Goal: Contribute content: Add original content to the website for others to see

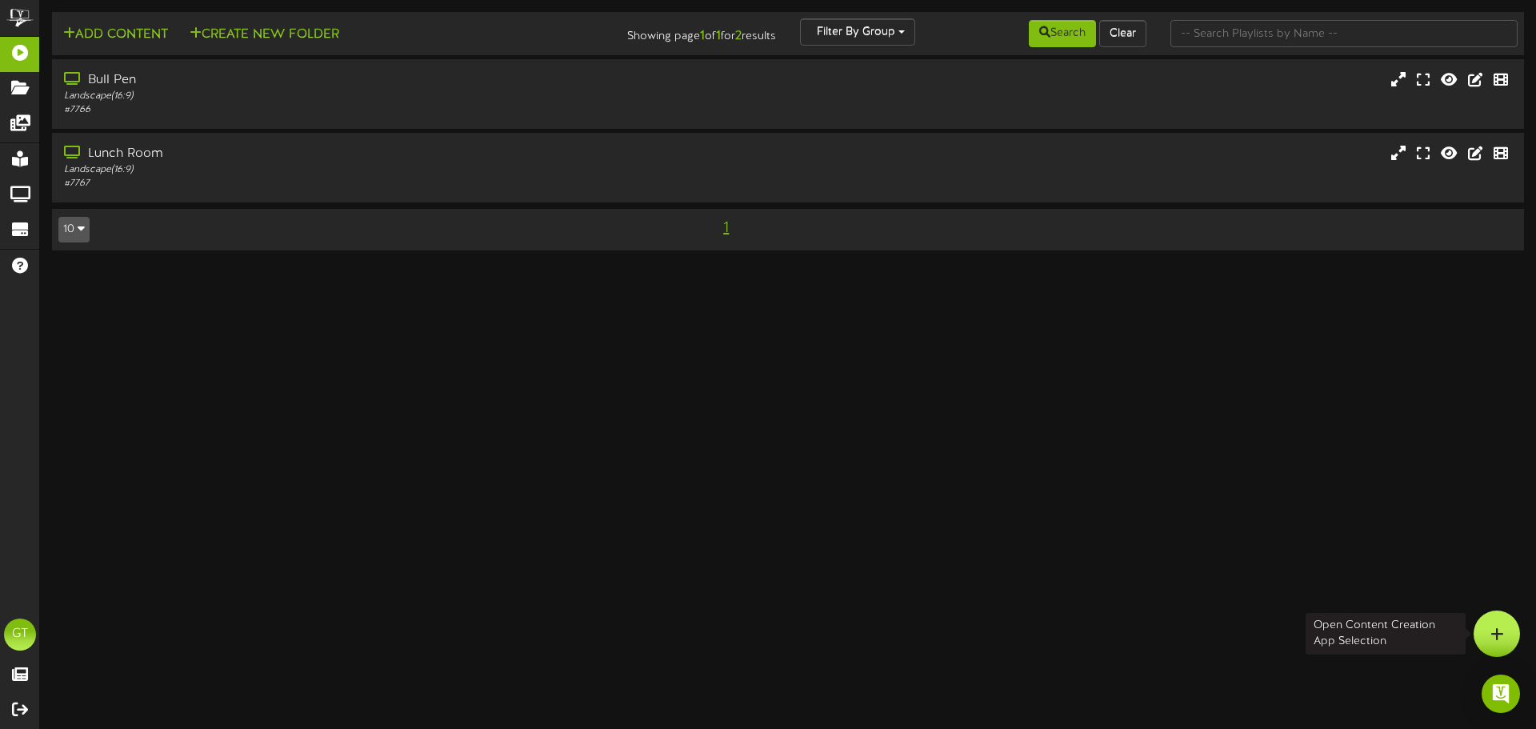
click at [1517, 634] on div at bounding box center [1496, 633] width 46 height 46
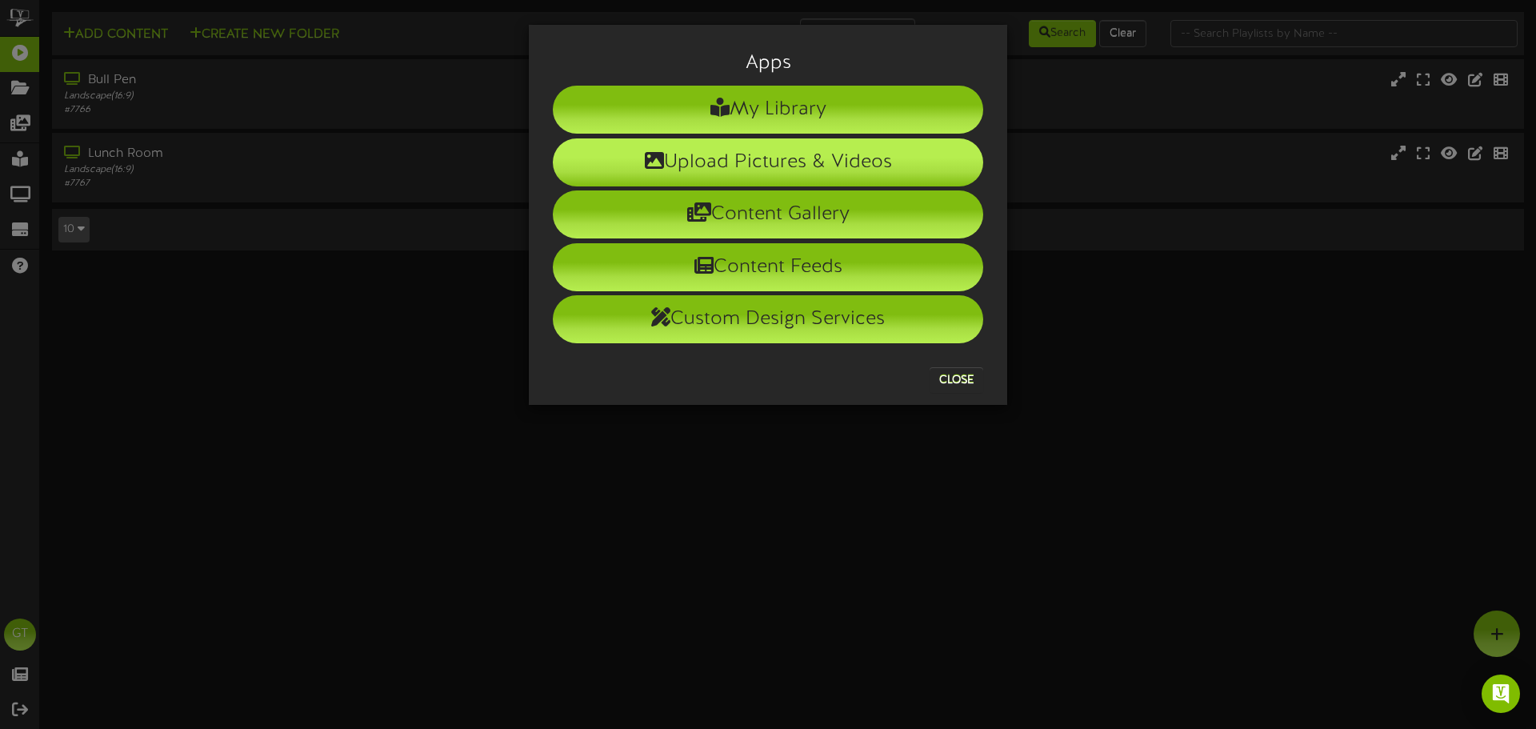
click at [748, 170] on li "Upload Pictures & Videos" at bounding box center [768, 162] width 430 height 48
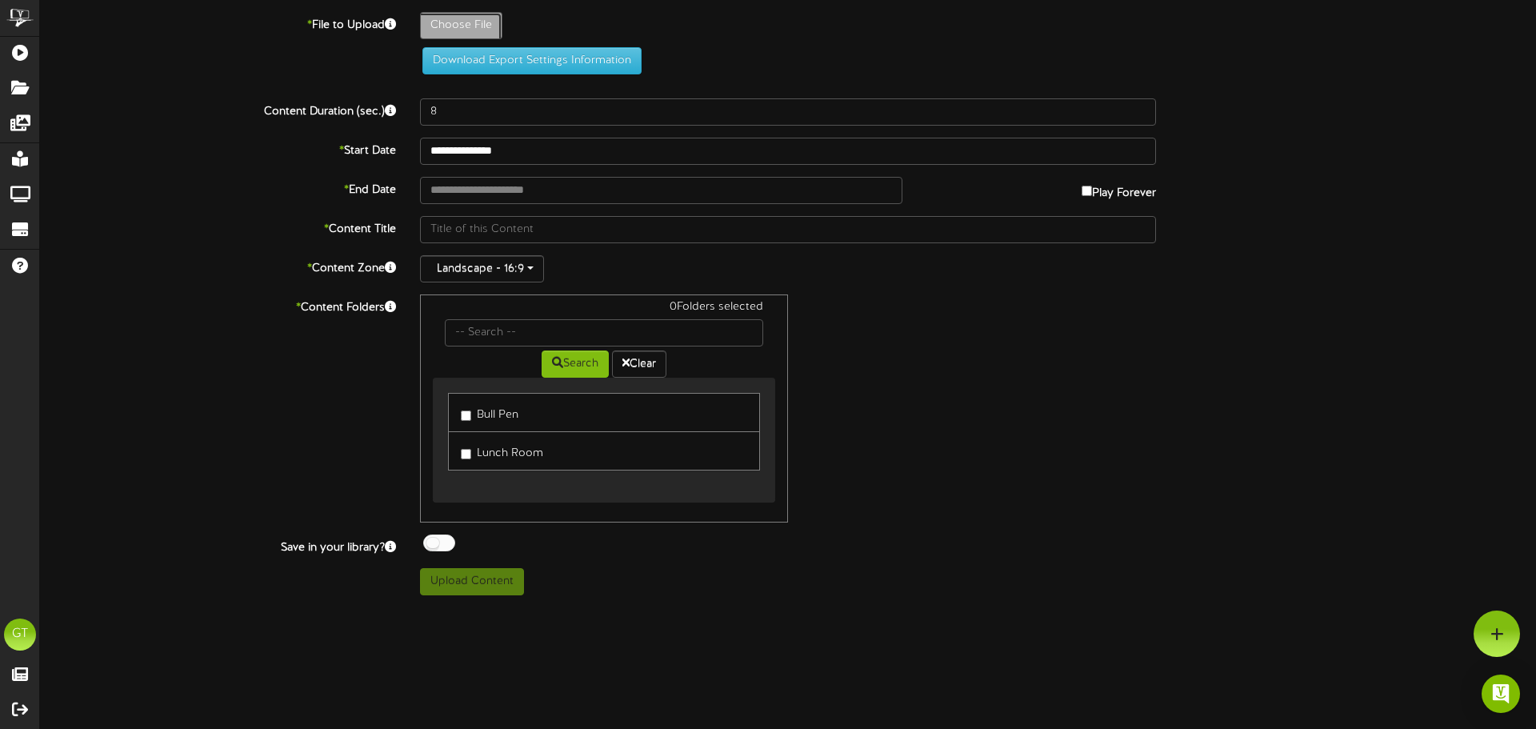
type input "**********"
type input "Sports"
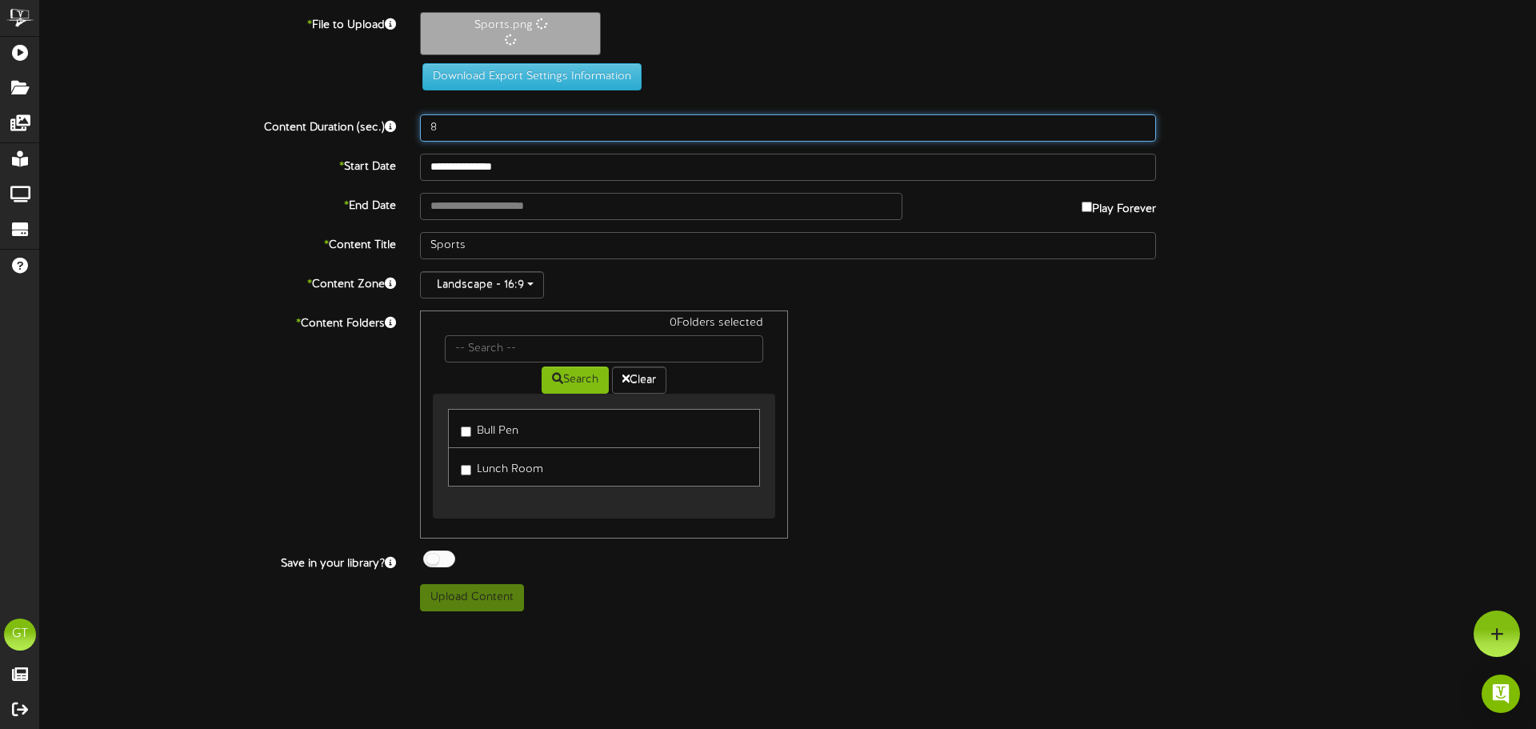
click at [563, 130] on input "8" at bounding box center [788, 127] width 736 height 27
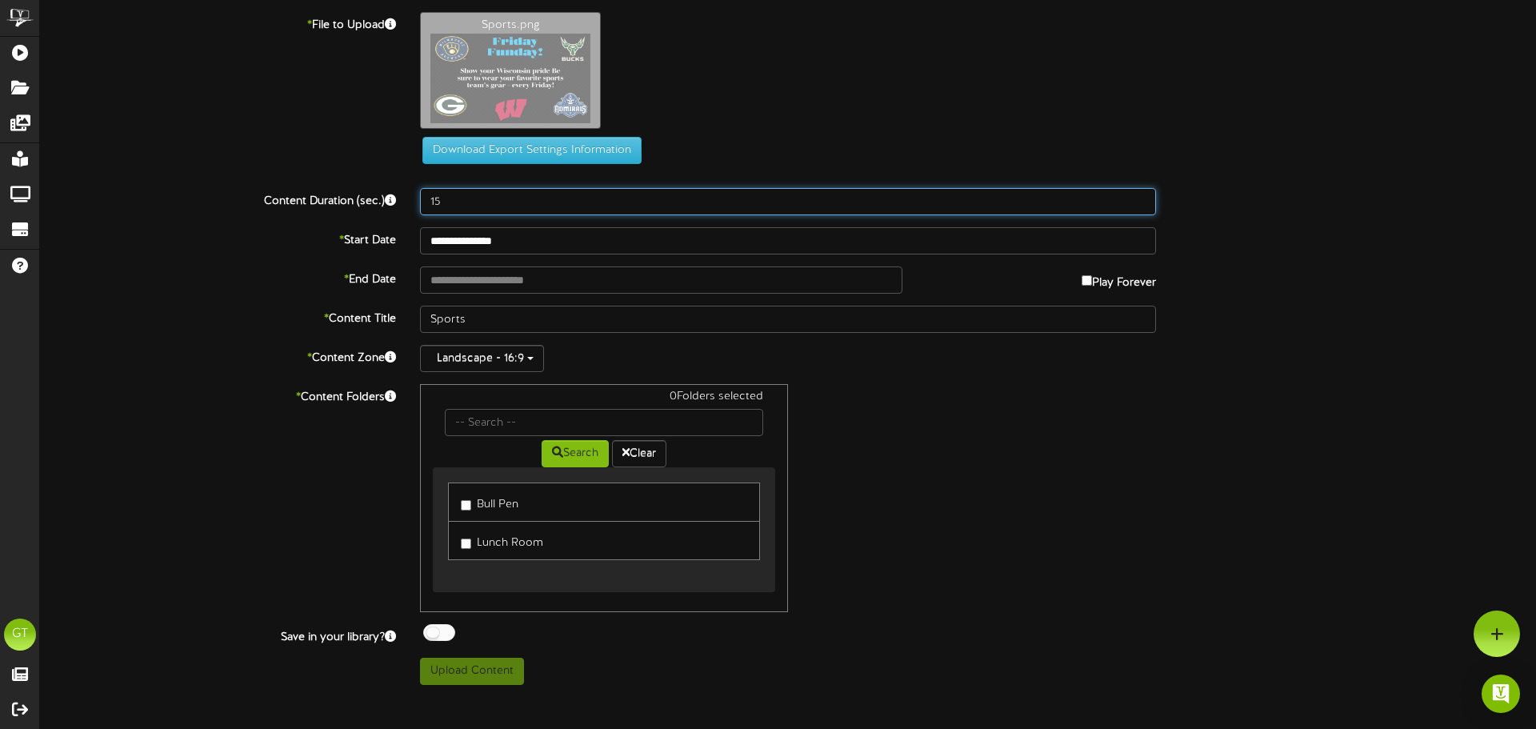
type input "15"
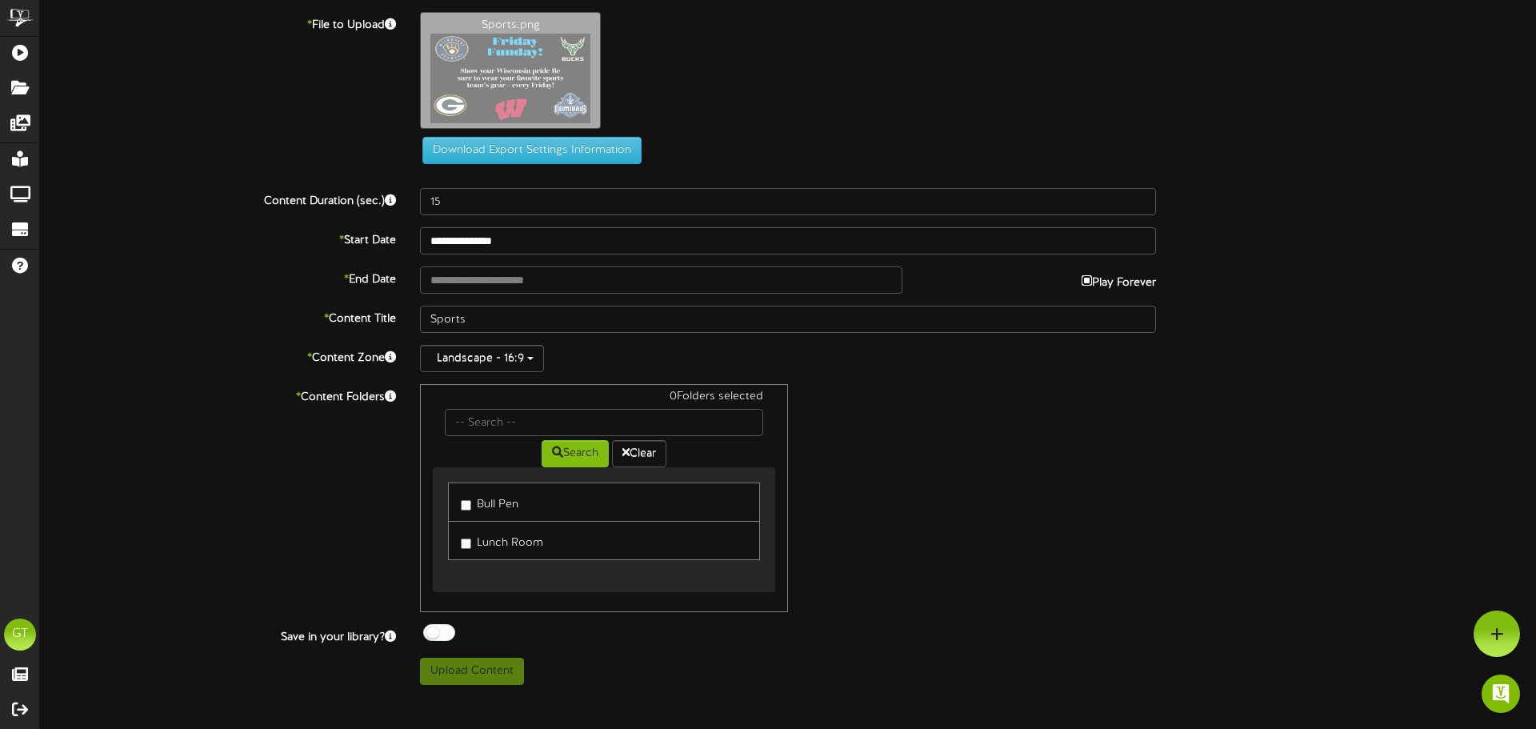
type input "**********"
click at [491, 281] on input "**********" at bounding box center [661, 279] width 482 height 27
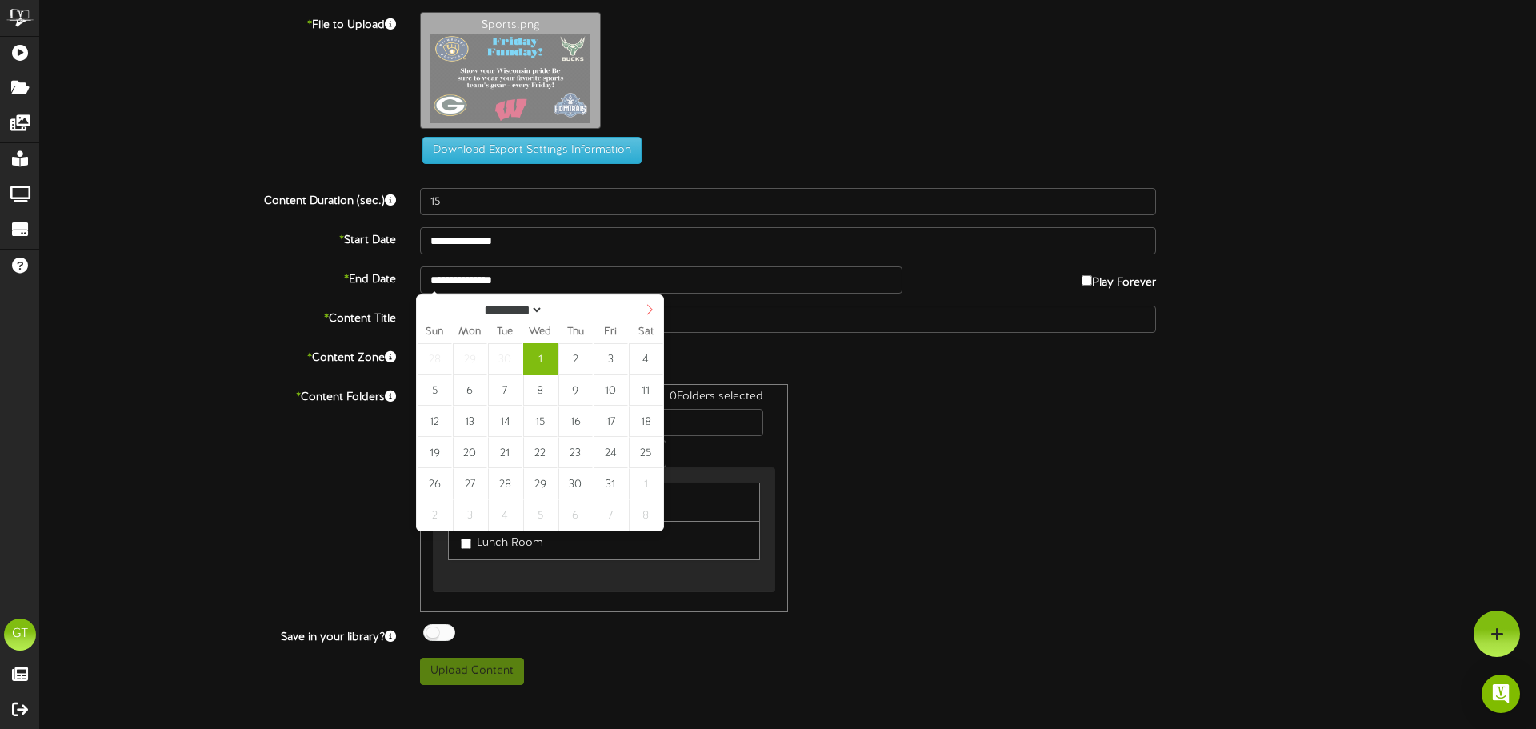
click at [655, 312] on span at bounding box center [649, 308] width 27 height 27
select select "**"
click at [655, 312] on icon at bounding box center [649, 309] width 11 height 11
type input "**********"
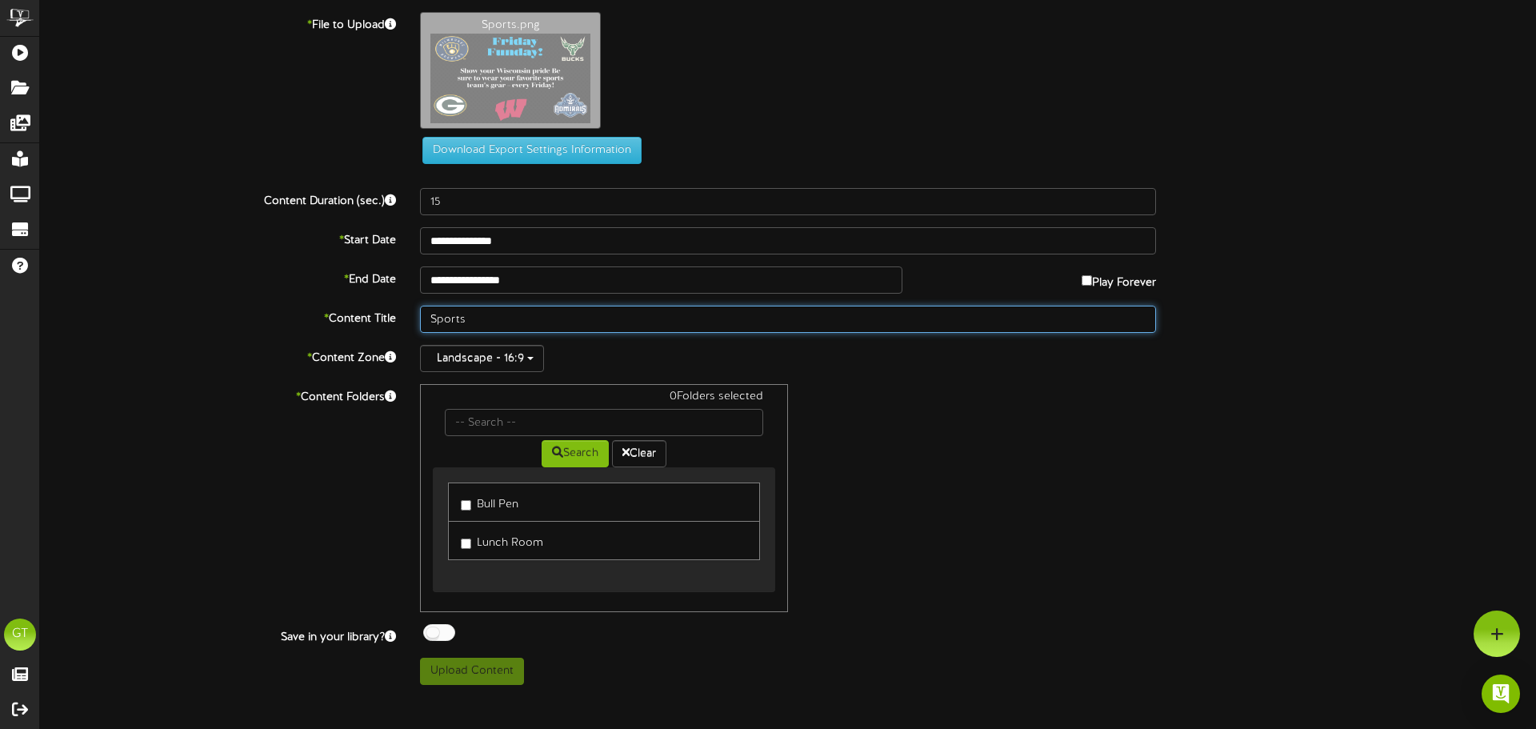
click at [515, 313] on input "Sports" at bounding box center [788, 319] width 736 height 27
click at [432, 321] on input "Sports Slide" at bounding box center [788, 319] width 736 height 27
type input "2025 Sports Slide"
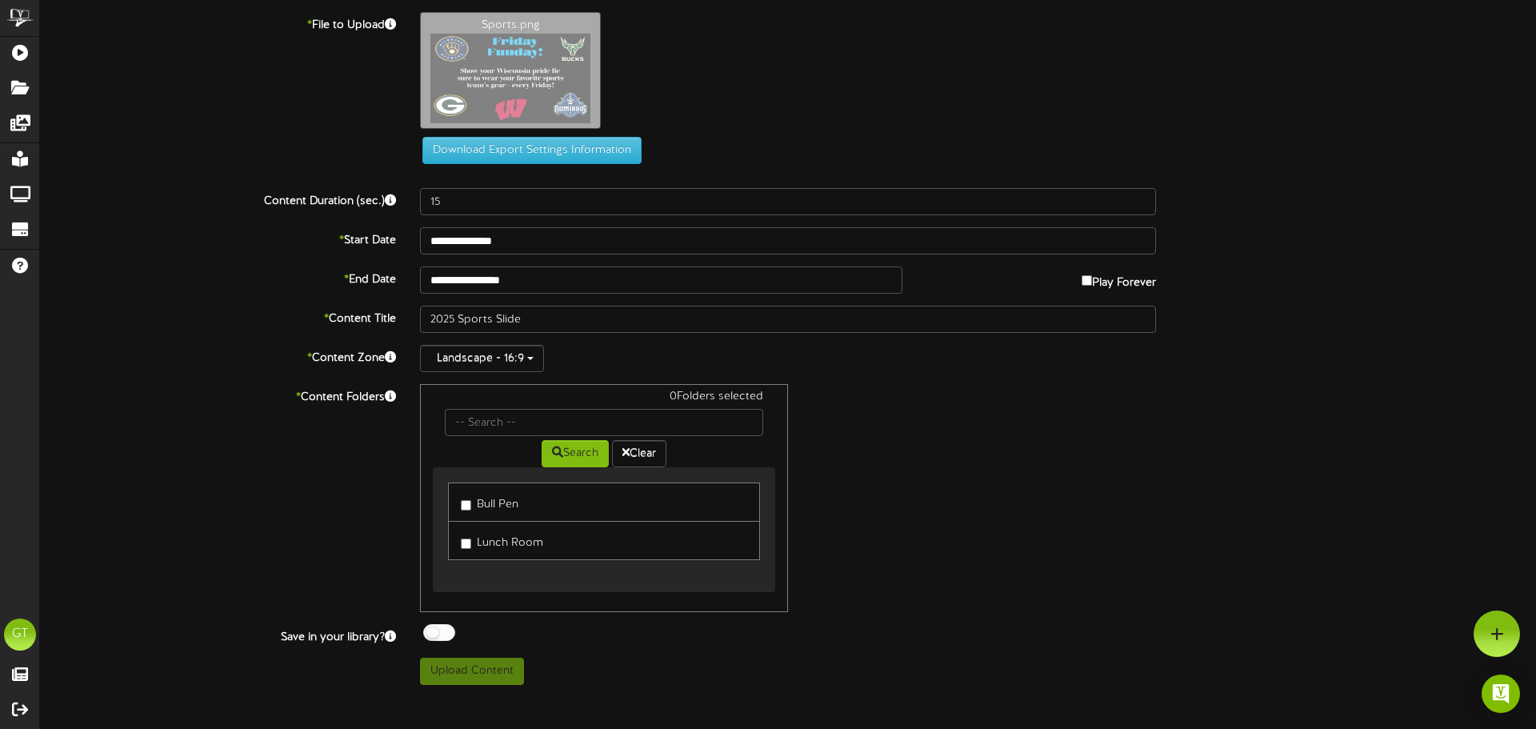
click at [313, 546] on div "* Content Folders 0 Folders selected Search Clear Bull Pen Lunch Room" at bounding box center [788, 498] width 1520 height 228
click at [521, 503] on link "Bull Pen" at bounding box center [604, 501] width 312 height 39
click at [498, 504] on label "Bull Pen" at bounding box center [490, 502] width 58 height 22
click at [501, 537] on label "Lunch Room" at bounding box center [502, 540] width 82 height 22
click at [497, 675] on button "Upload Content" at bounding box center [472, 670] width 104 height 27
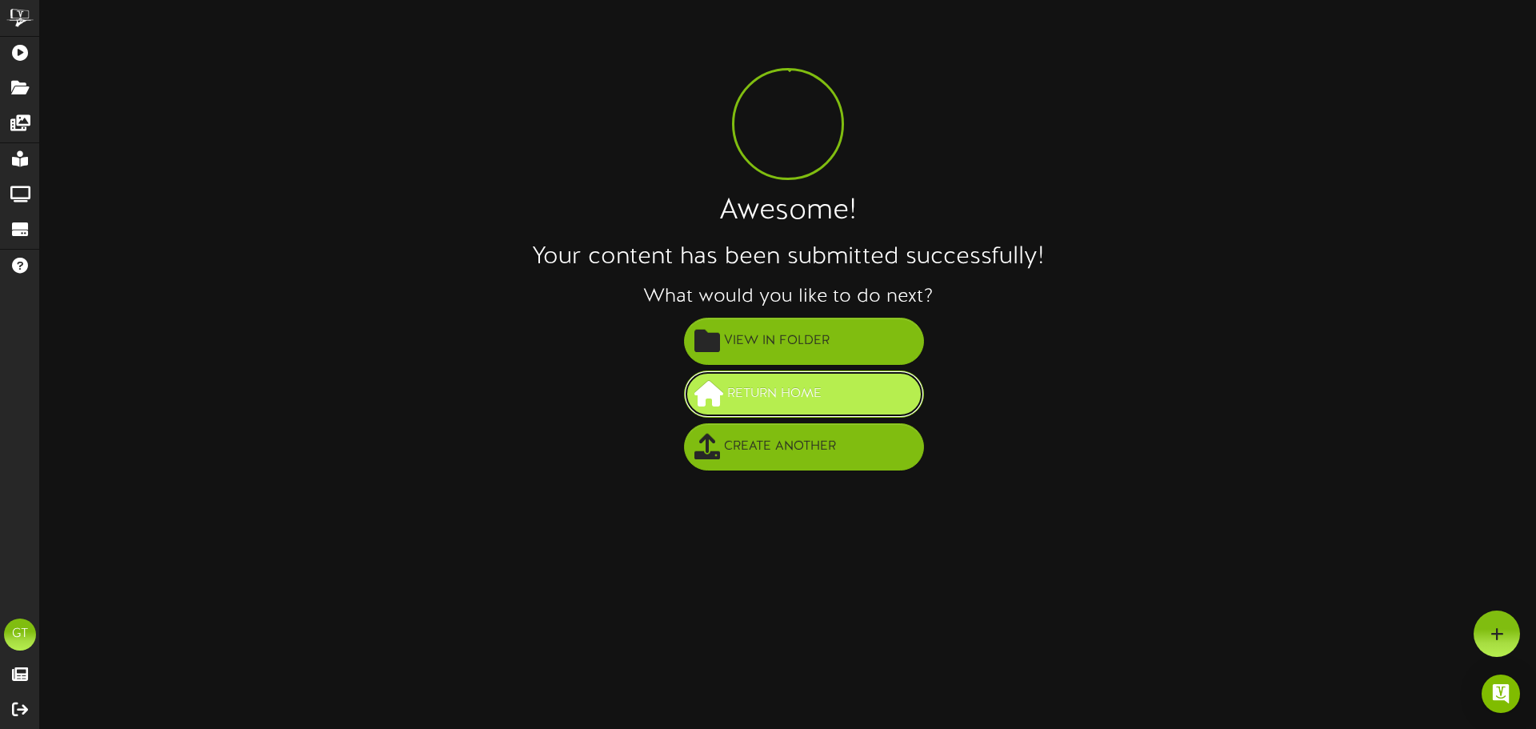
click at [817, 396] on span "Return Home" at bounding box center [774, 394] width 102 height 26
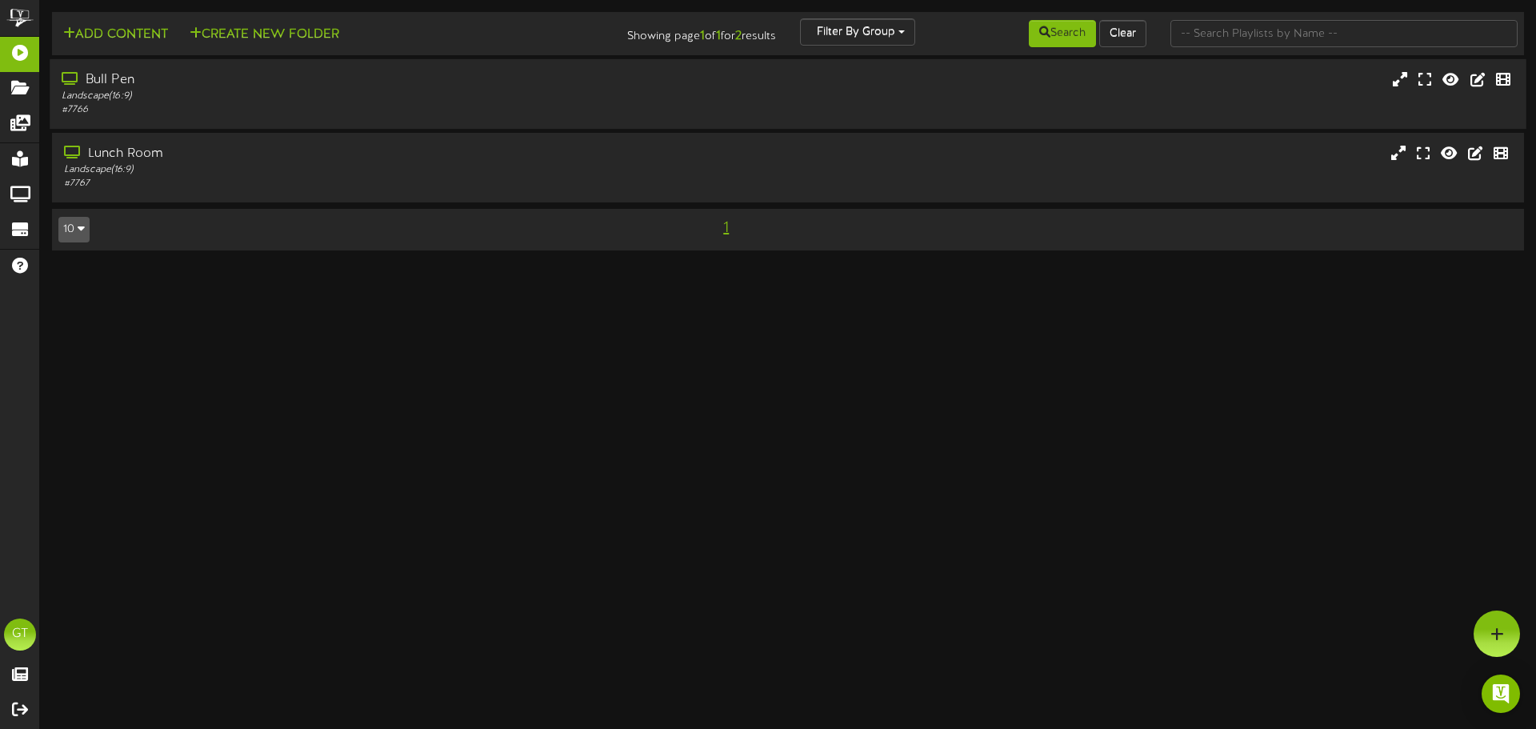
click at [226, 107] on div "# 7766" at bounding box center [357, 110] width 591 height 14
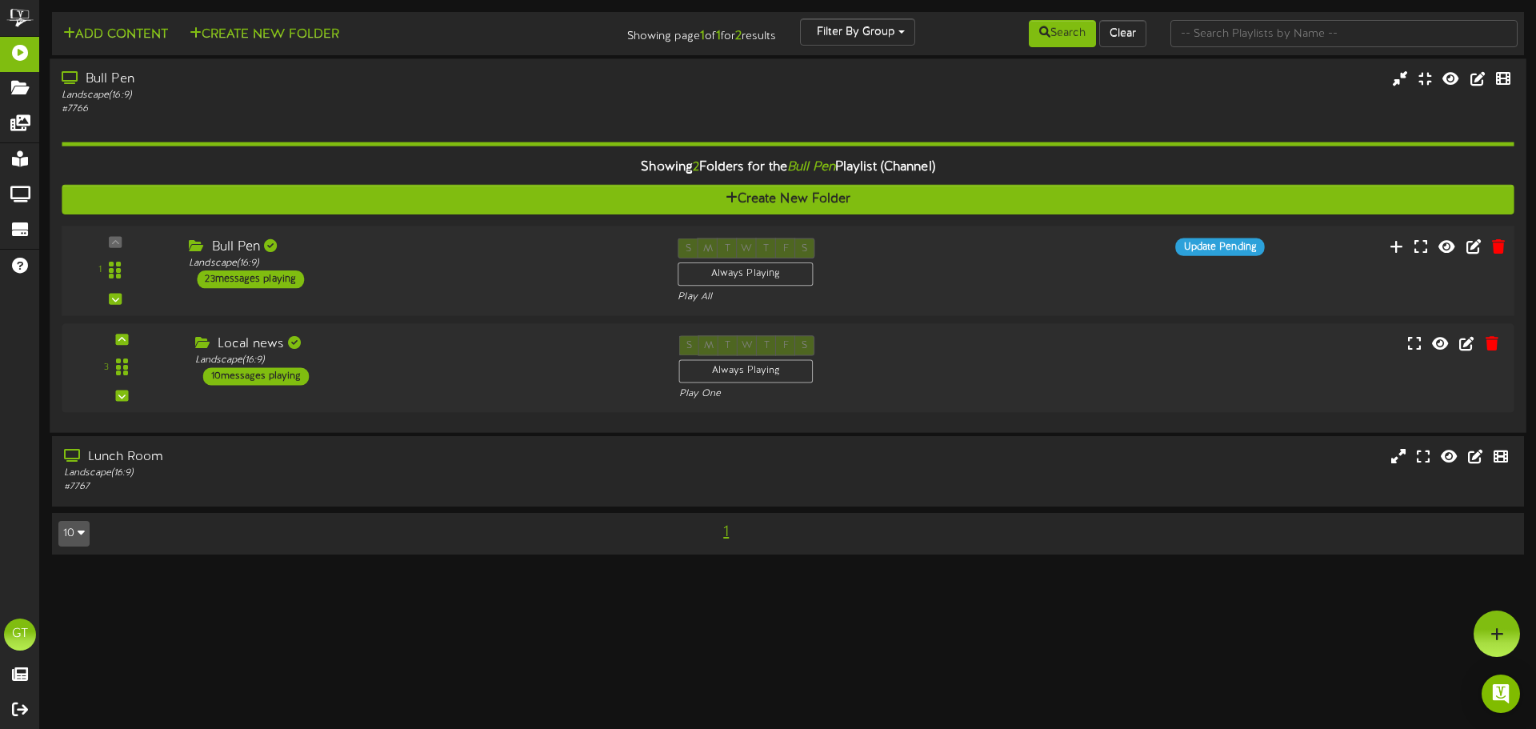
click at [398, 285] on div "Bull Pen Landscape ( 16:9 ) 23 messages playing" at bounding box center [421, 263] width 489 height 50
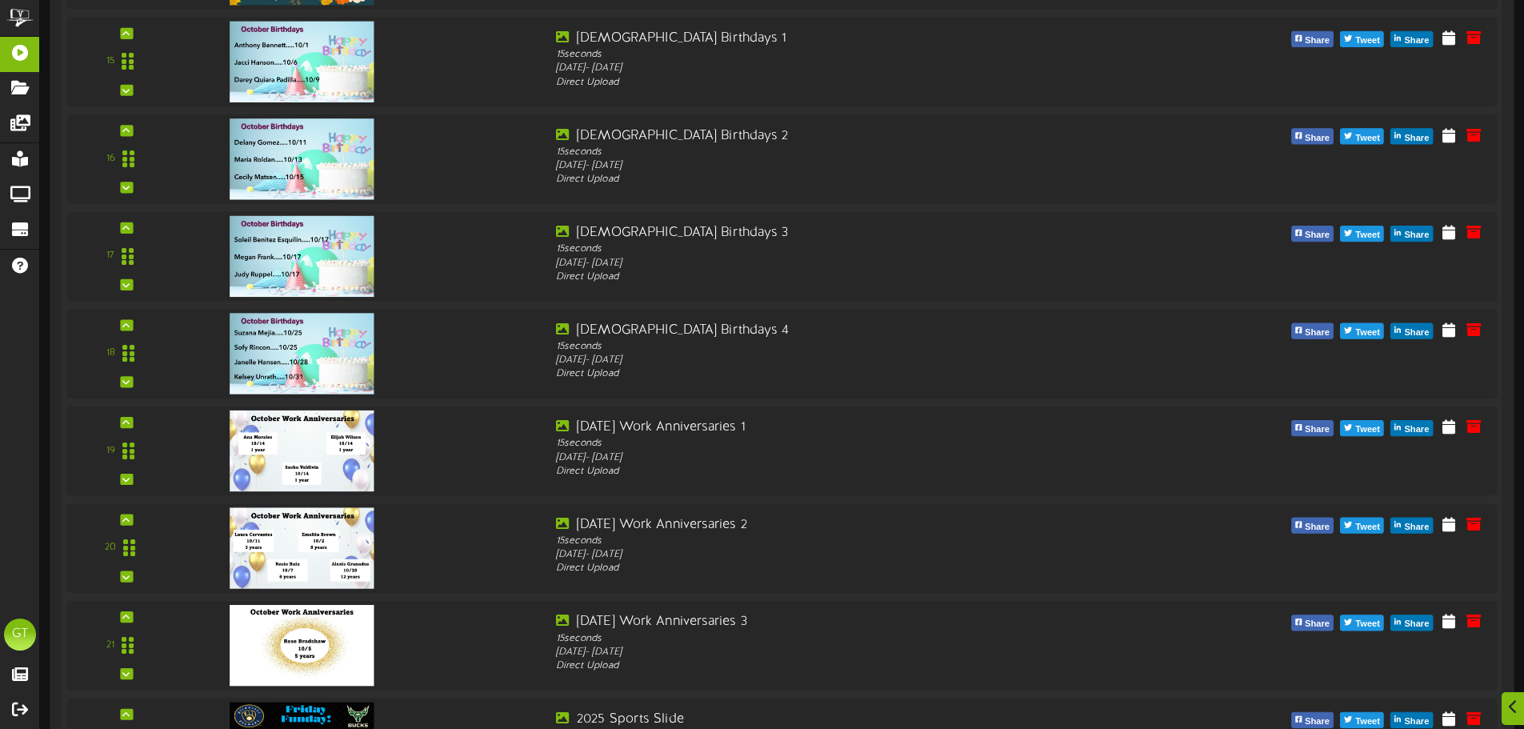
scroll to position [2133, 0]
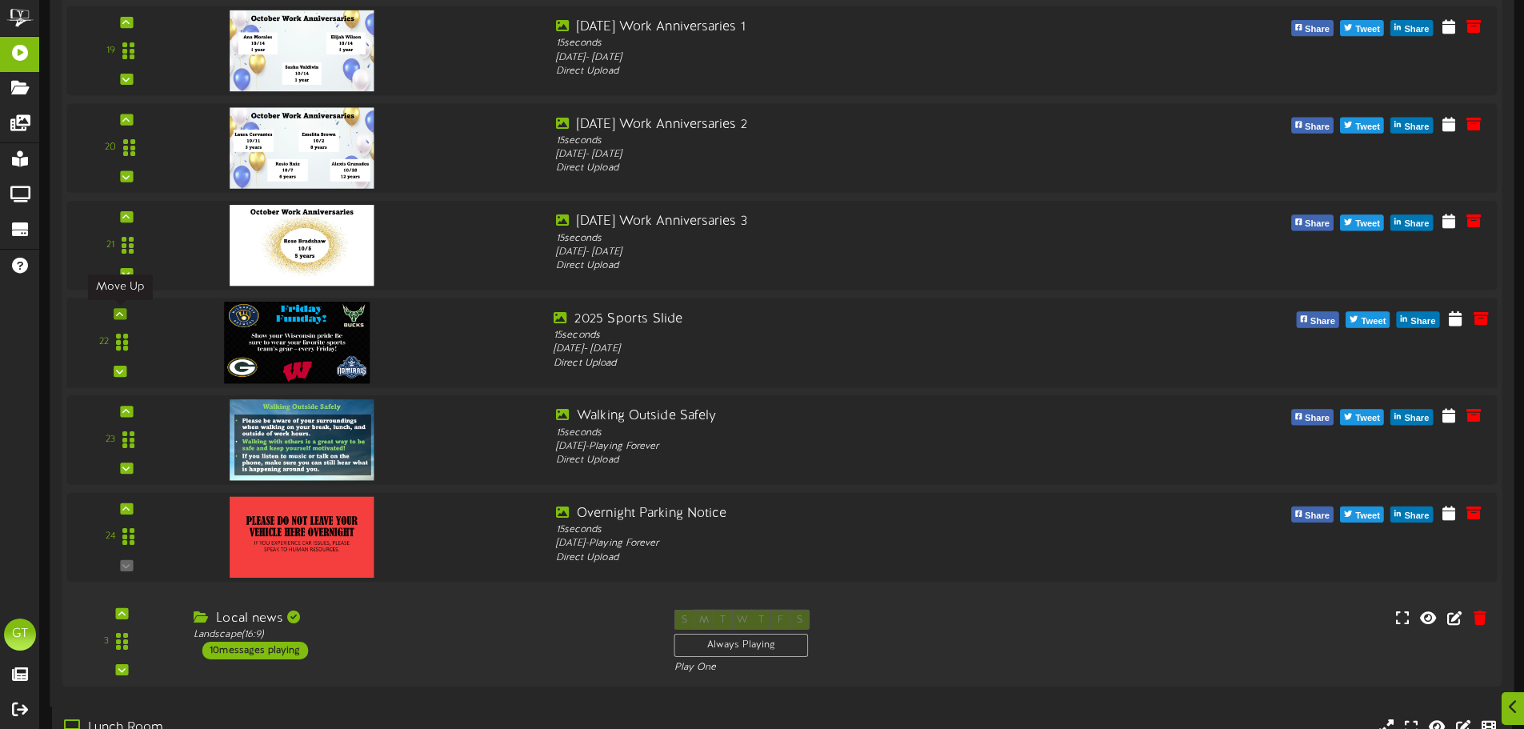
click at [115, 316] on div at bounding box center [120, 313] width 13 height 11
click at [127, 314] on div "22" at bounding box center [120, 343] width 96 height 66
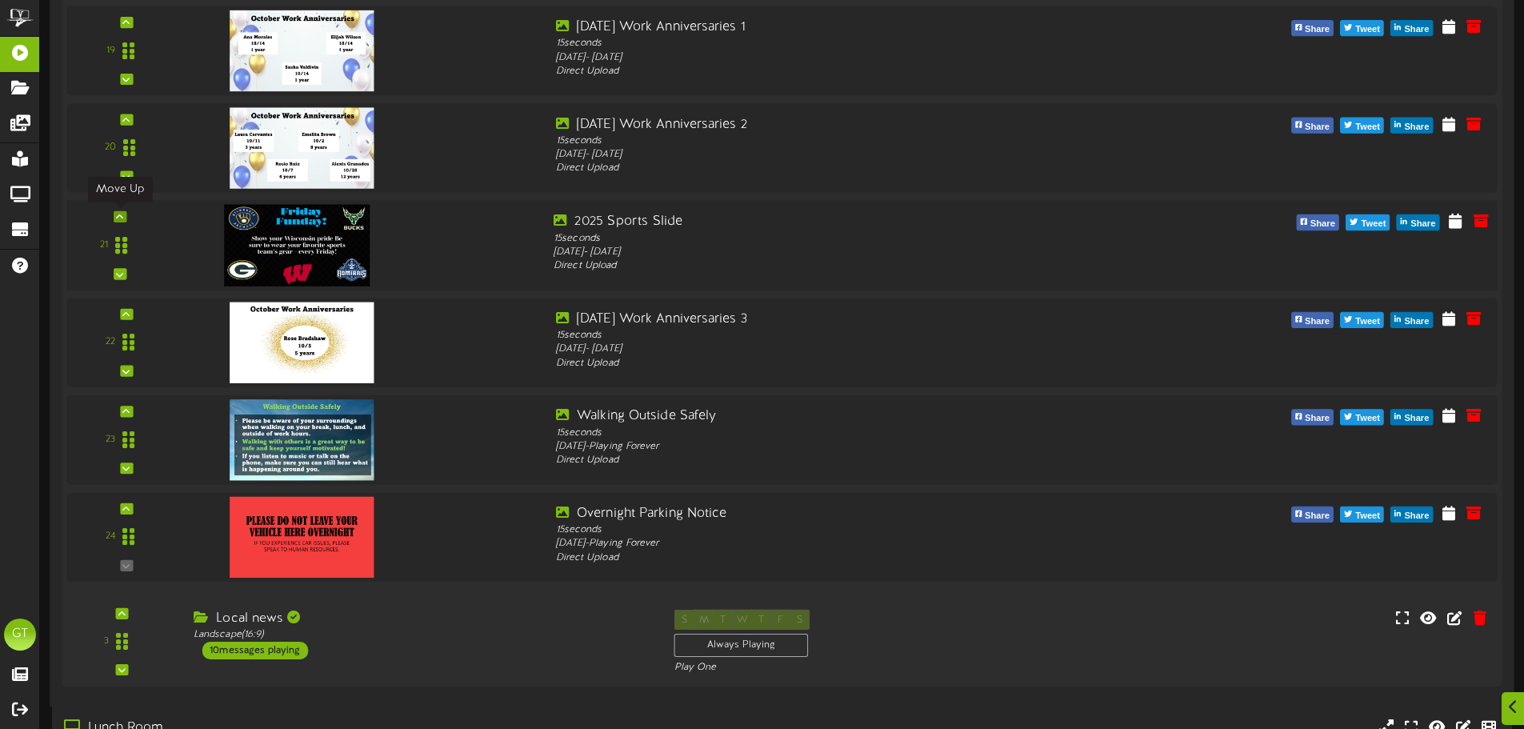
click at [115, 214] on div at bounding box center [120, 215] width 13 height 11
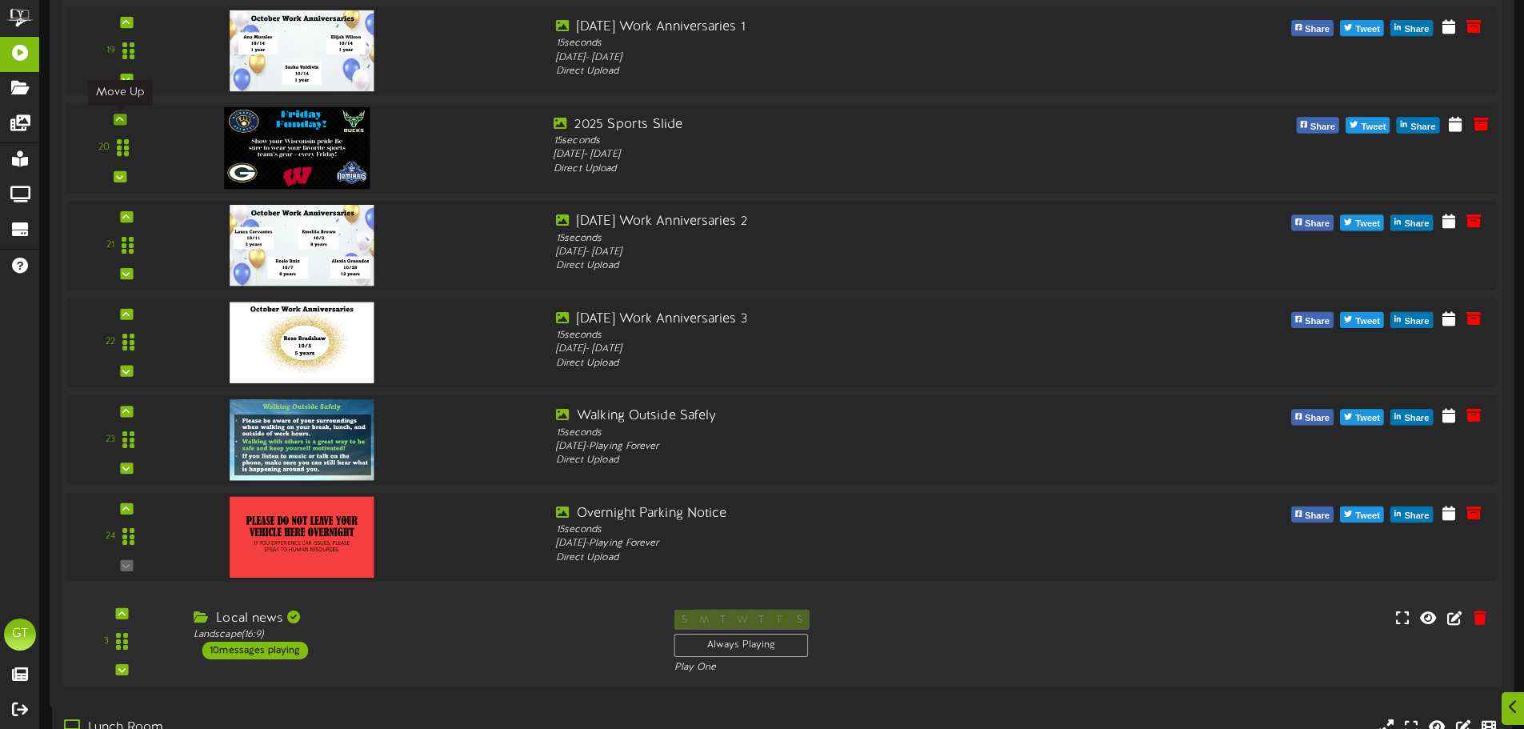
click at [122, 122] on icon at bounding box center [119, 119] width 7 height 8
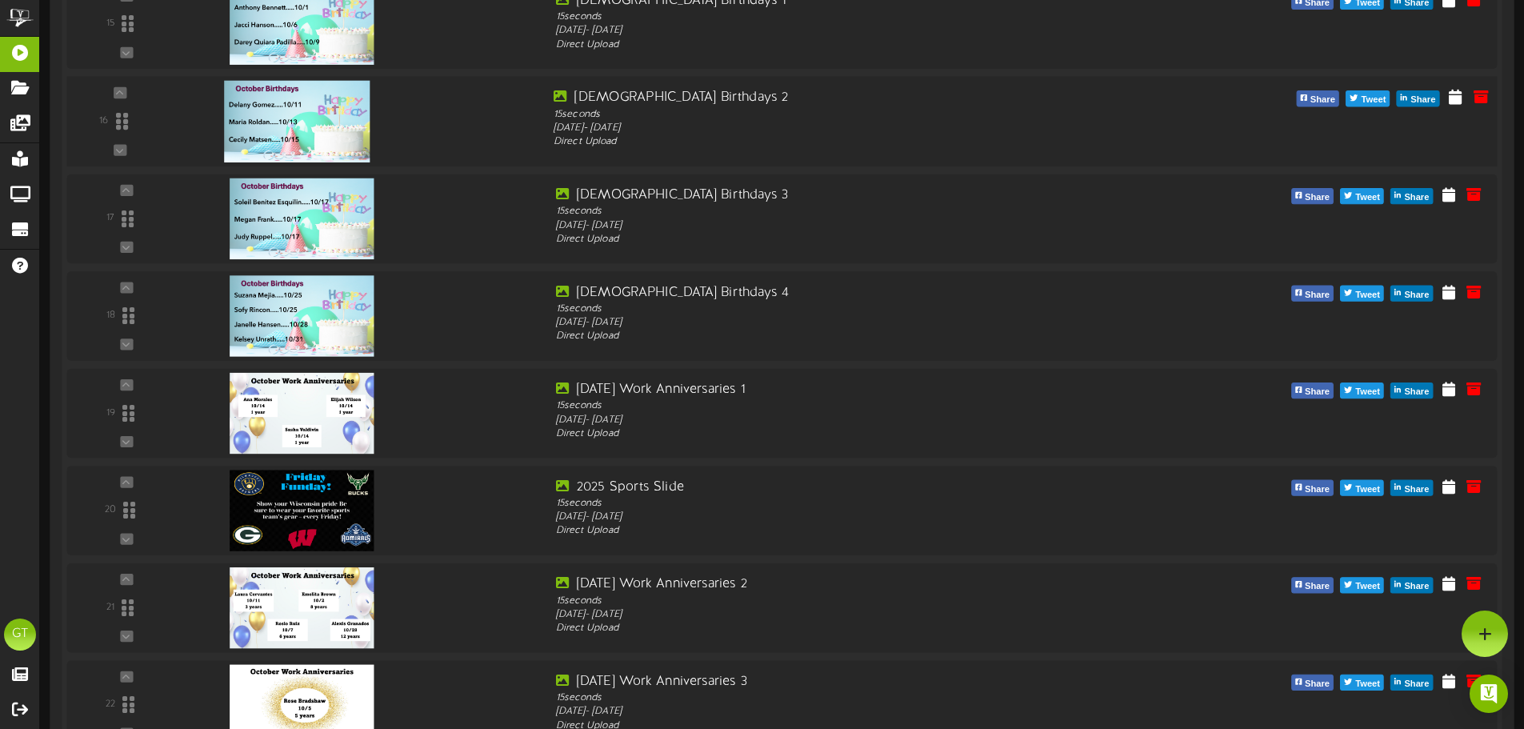
scroll to position [1733, 0]
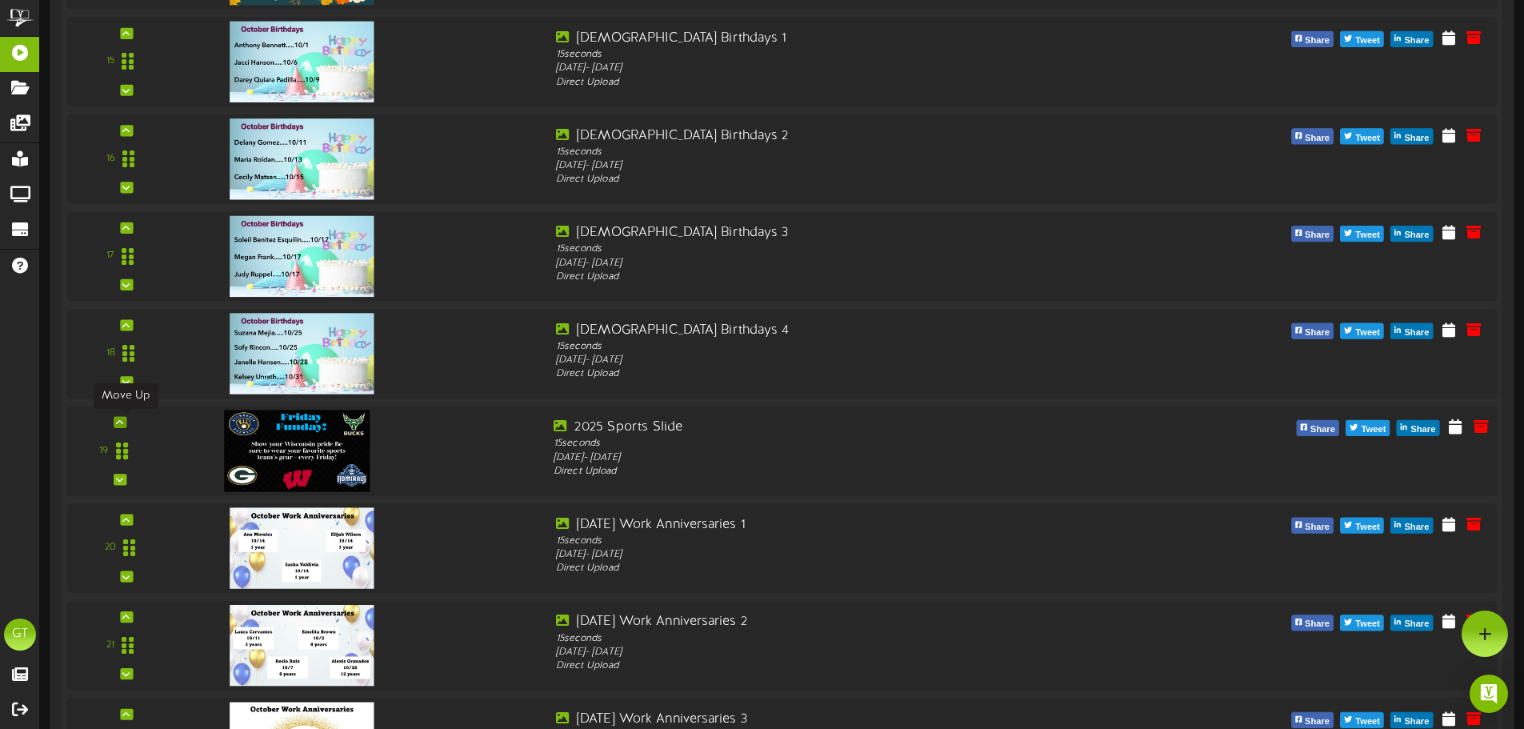
click at [122, 424] on icon at bounding box center [119, 421] width 7 height 8
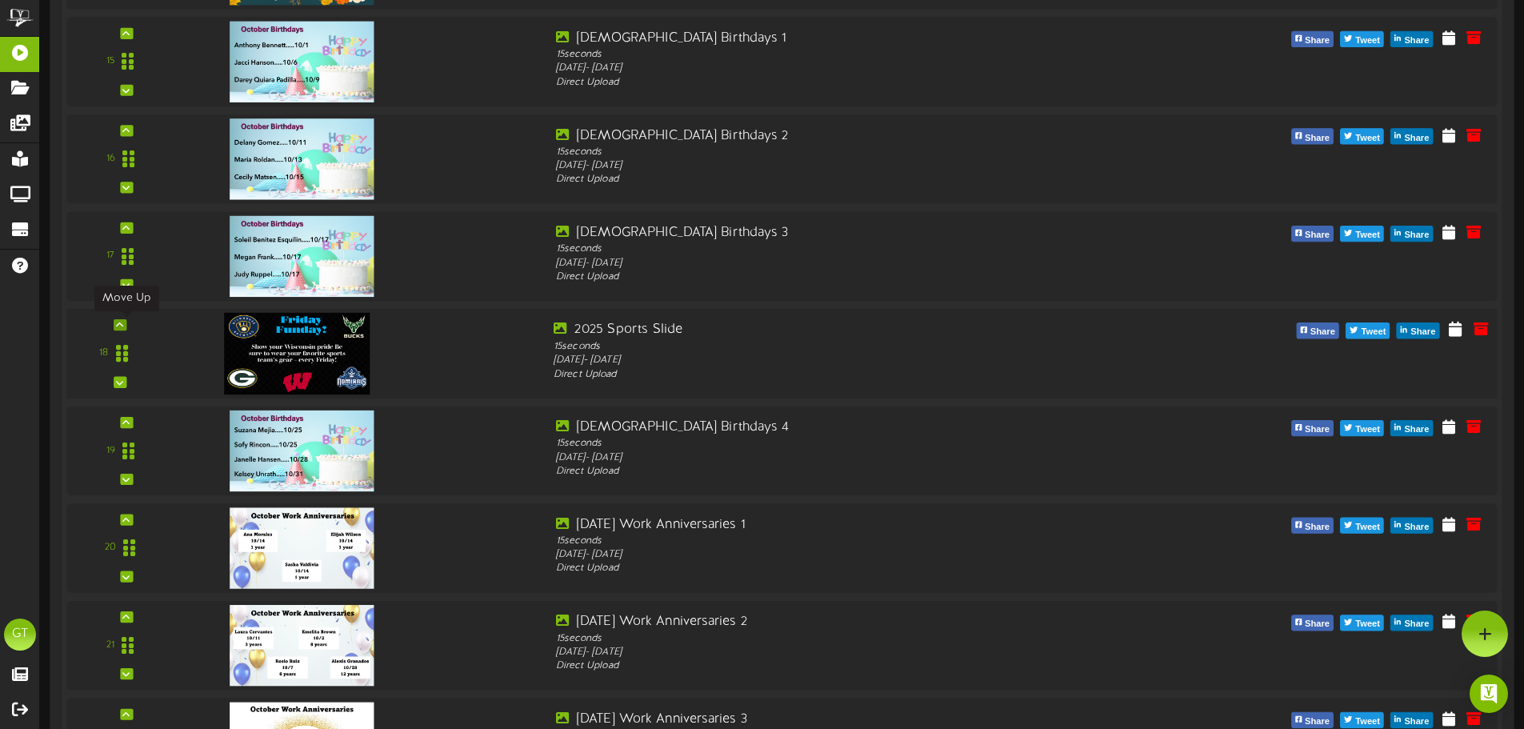
click at [121, 327] on icon at bounding box center [119, 325] width 7 height 8
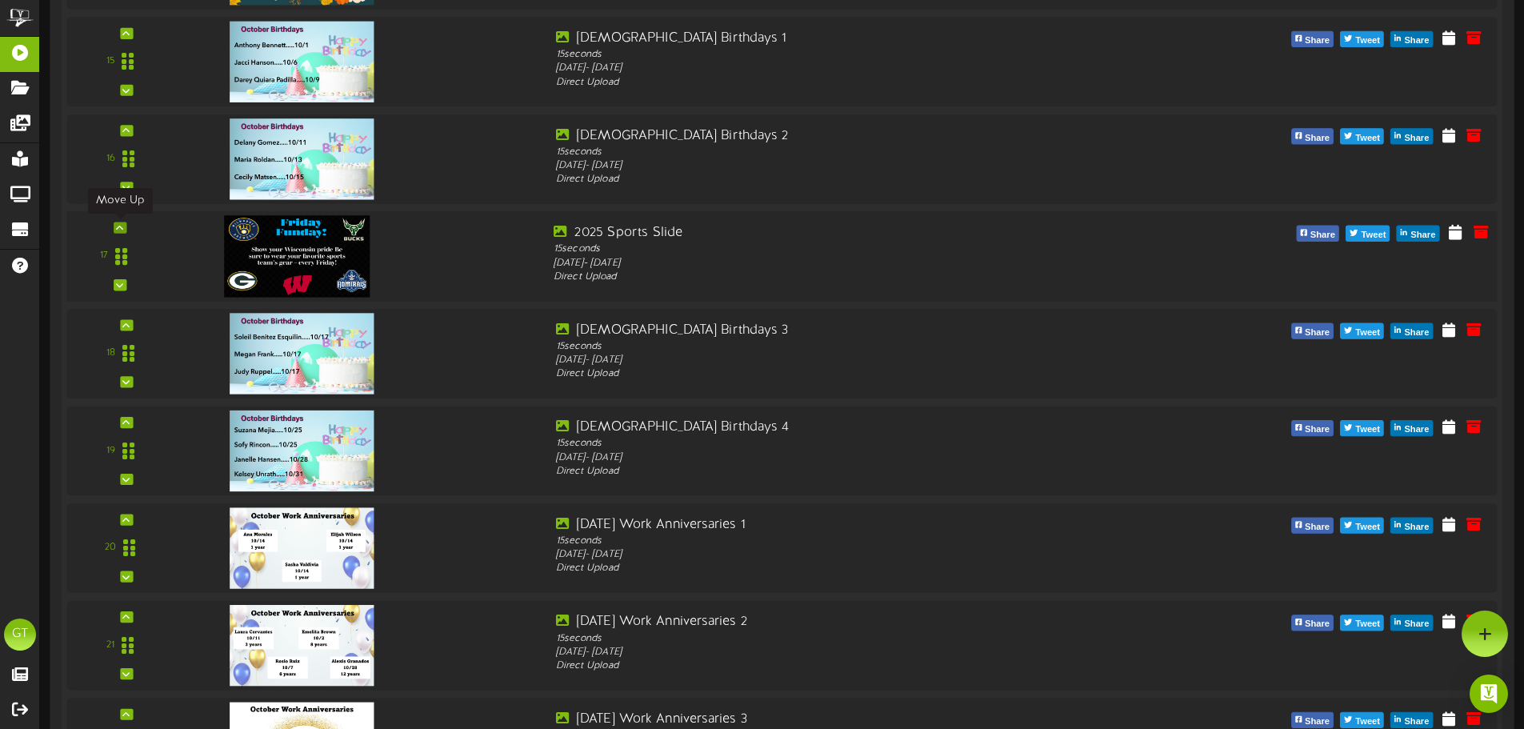
click at [122, 229] on icon at bounding box center [119, 227] width 7 height 8
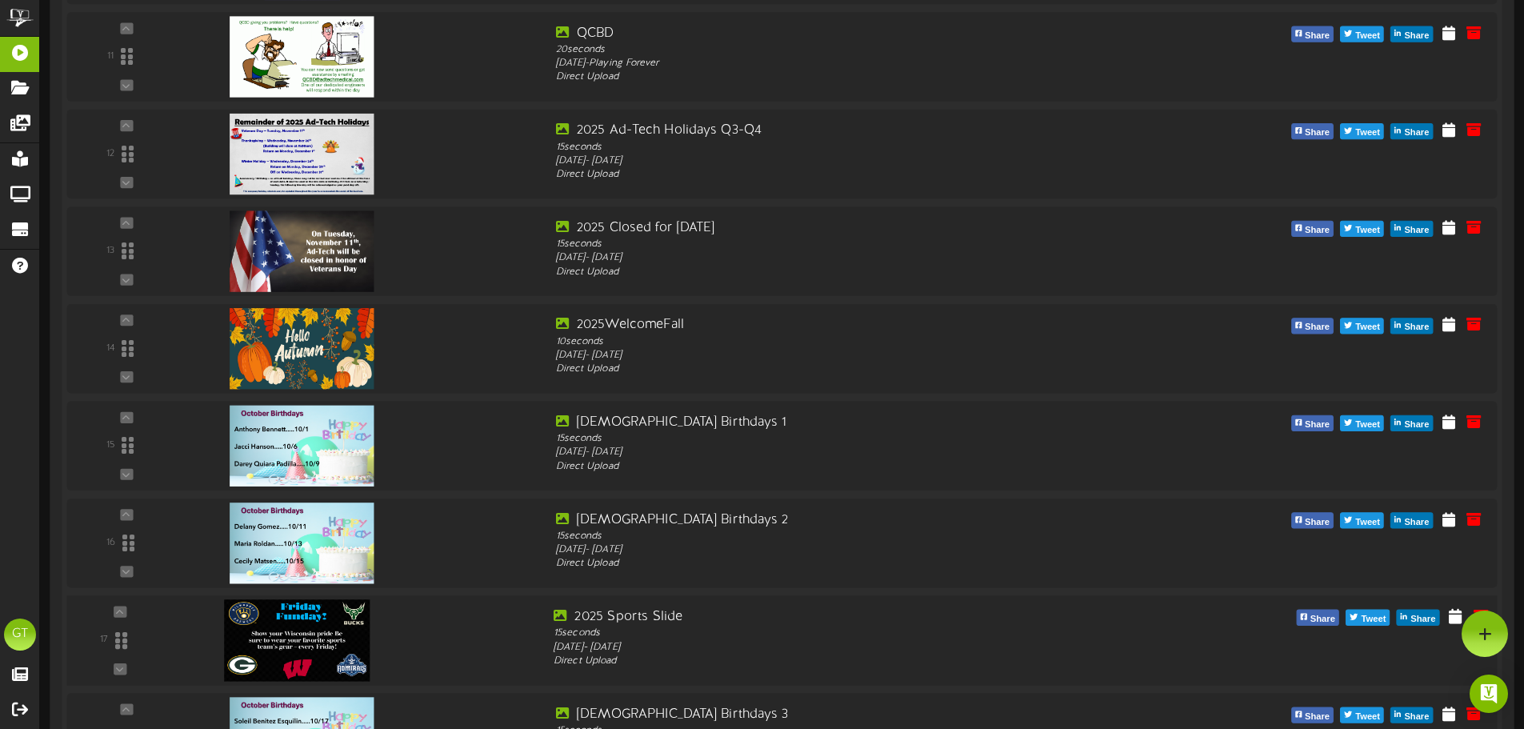
scroll to position [1333, 0]
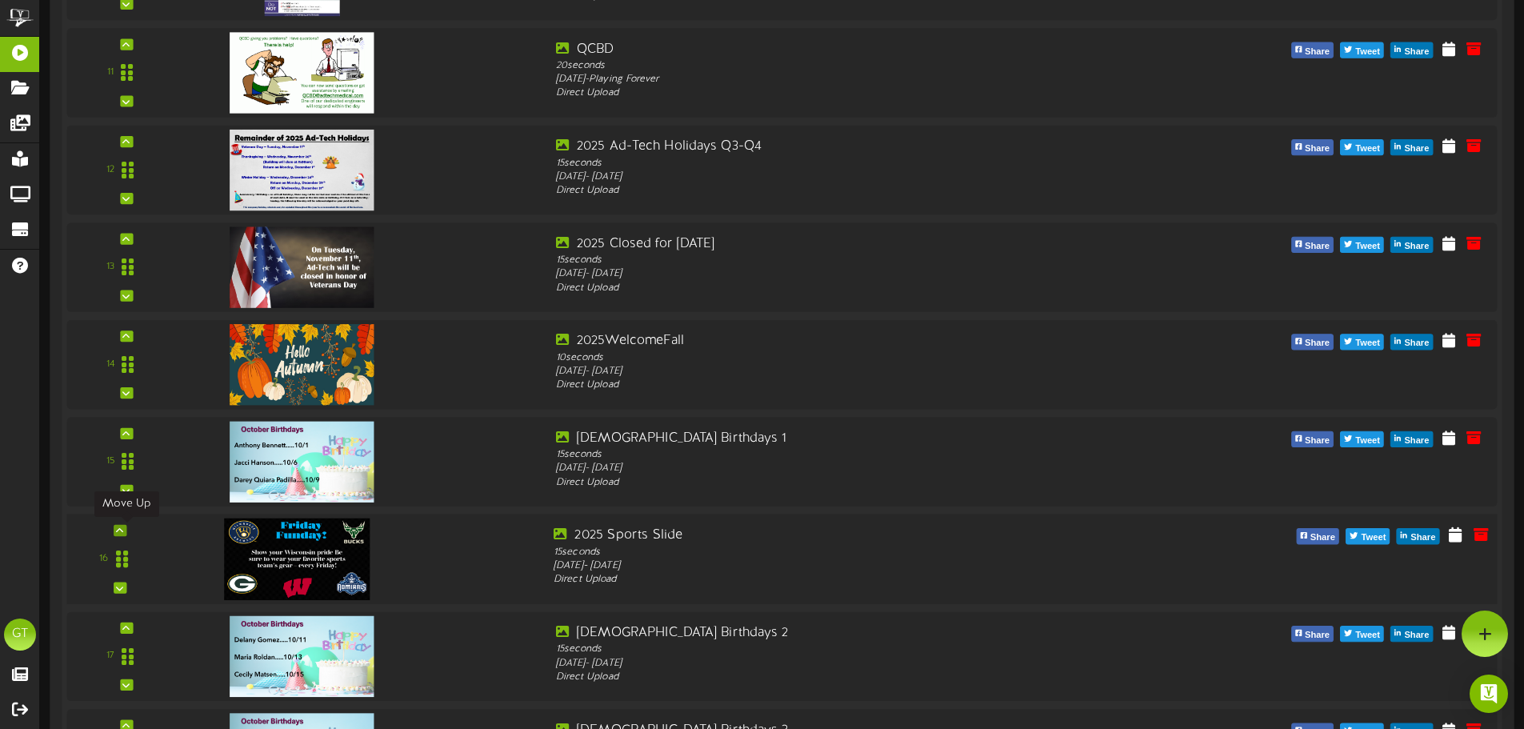
click at [118, 528] on icon at bounding box center [119, 530] width 7 height 8
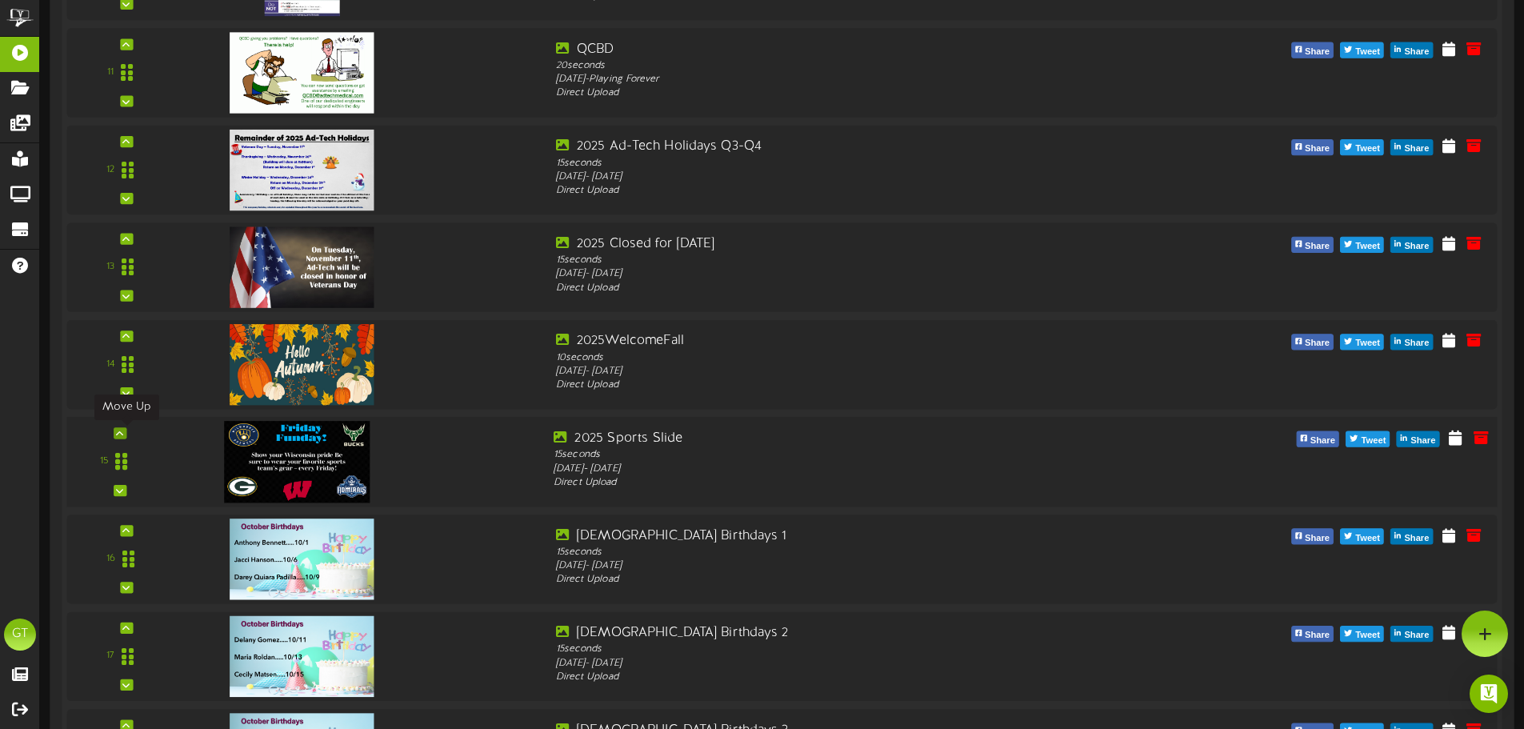
click at [121, 433] on icon at bounding box center [119, 433] width 7 height 8
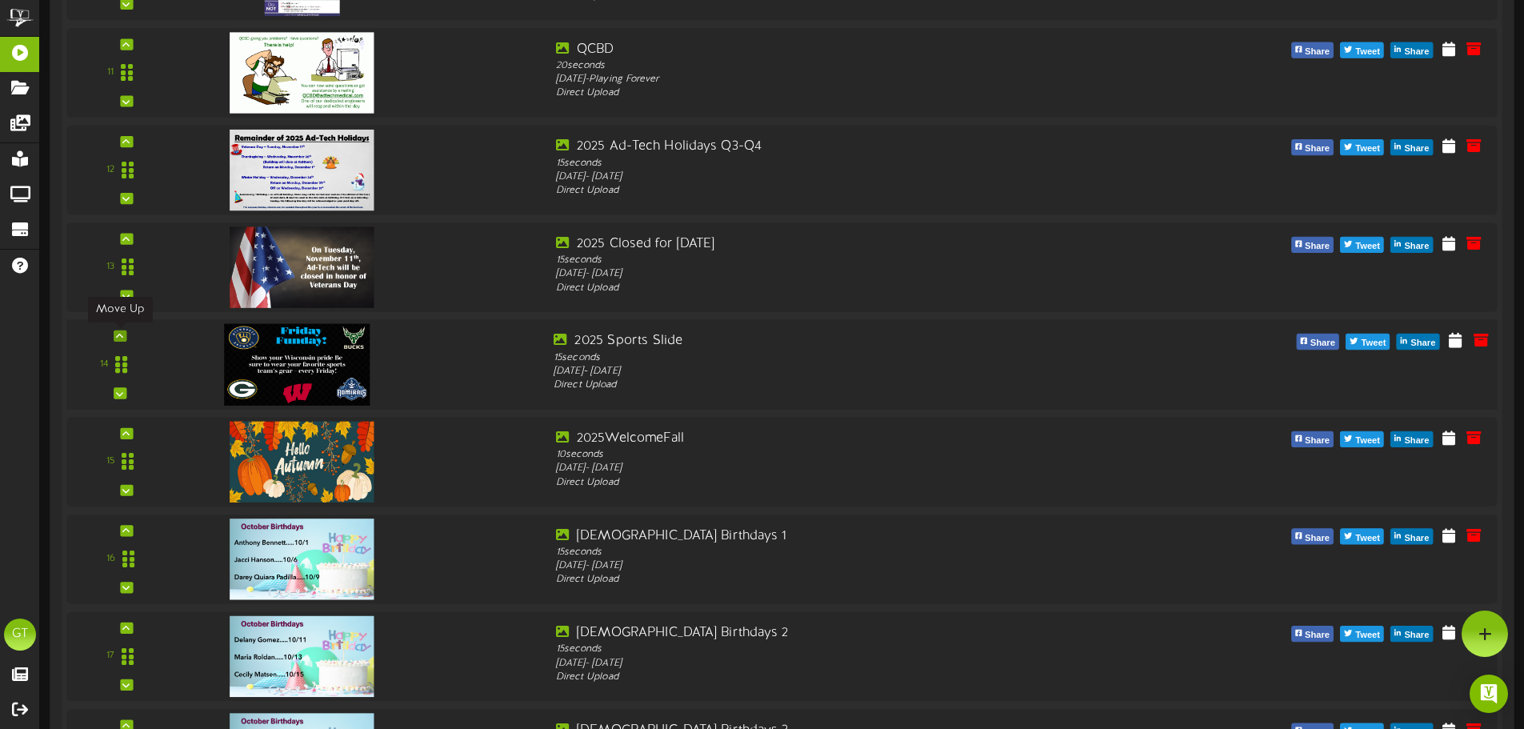
click at [118, 334] on icon at bounding box center [119, 336] width 7 height 8
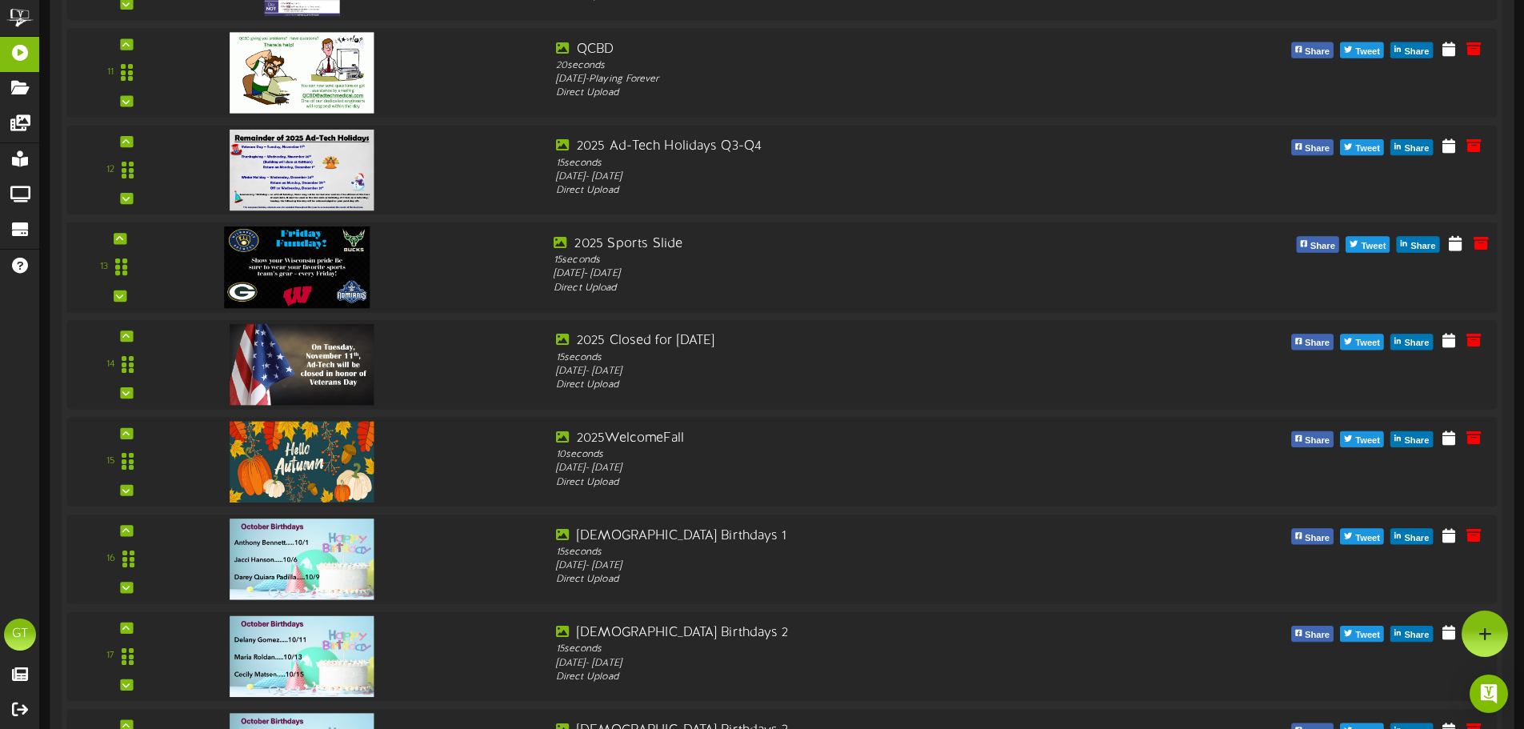
click at [127, 234] on div "13" at bounding box center [782, 267] width 1444 height 90
click at [119, 239] on icon at bounding box center [119, 238] width 7 height 8
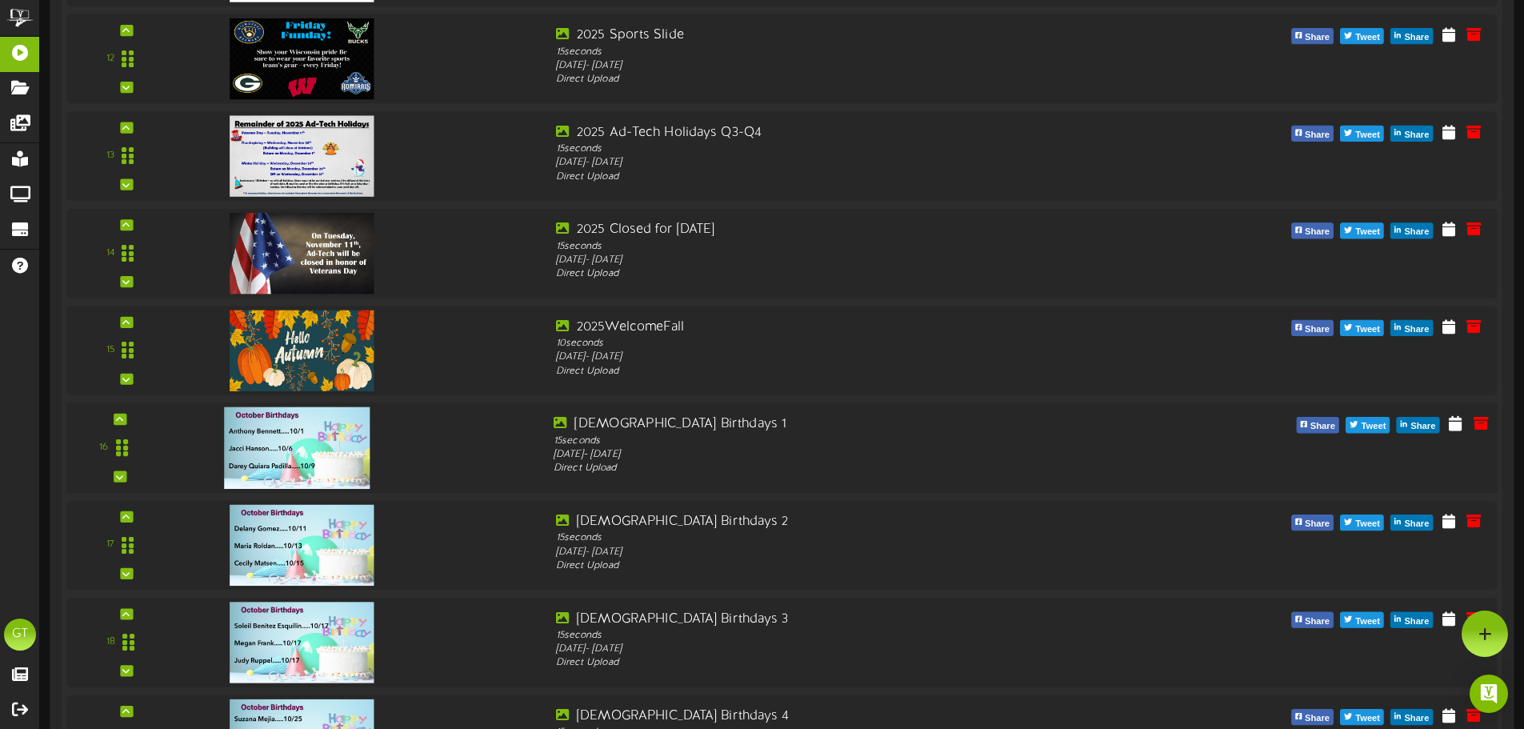
scroll to position [1178, 0]
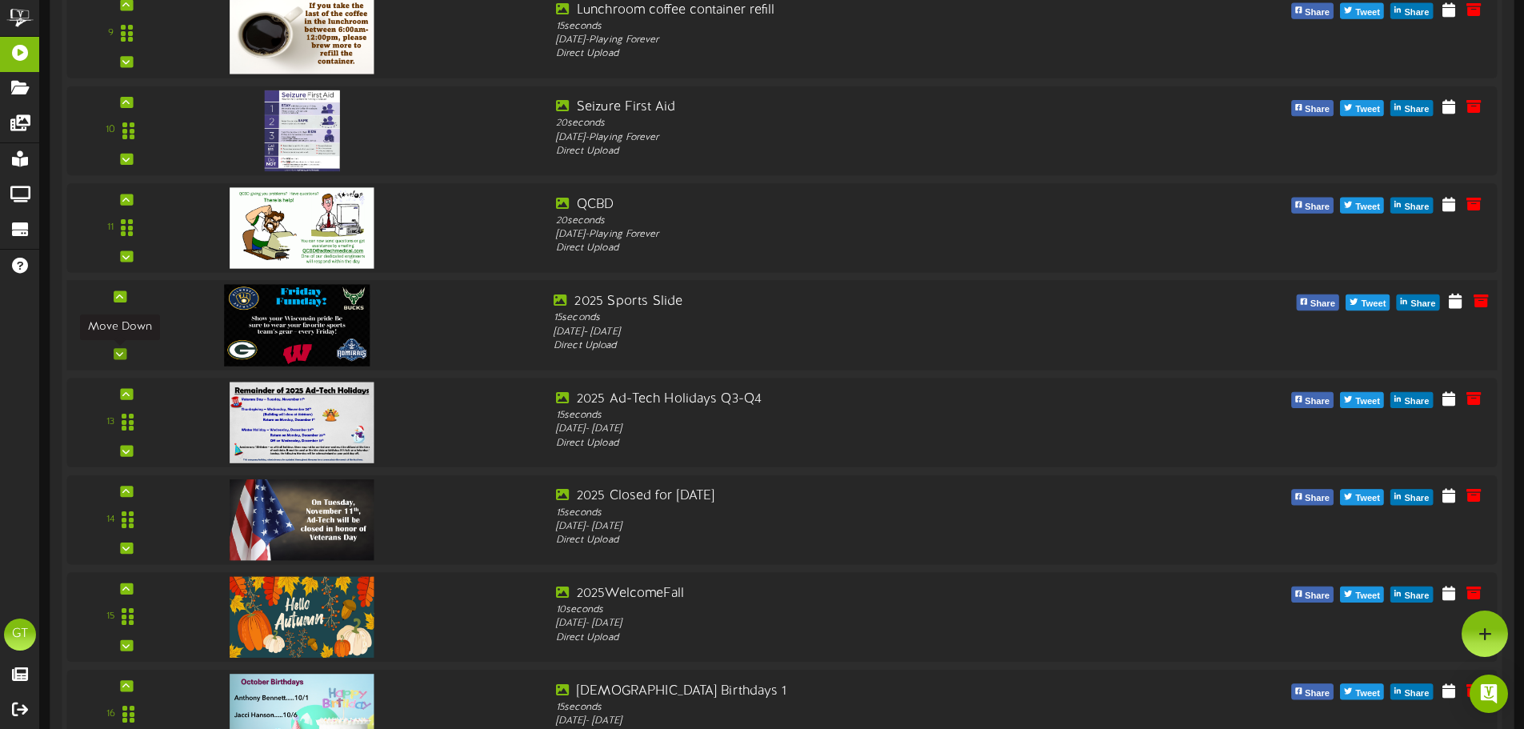
click at [119, 352] on icon at bounding box center [119, 353] width 7 height 8
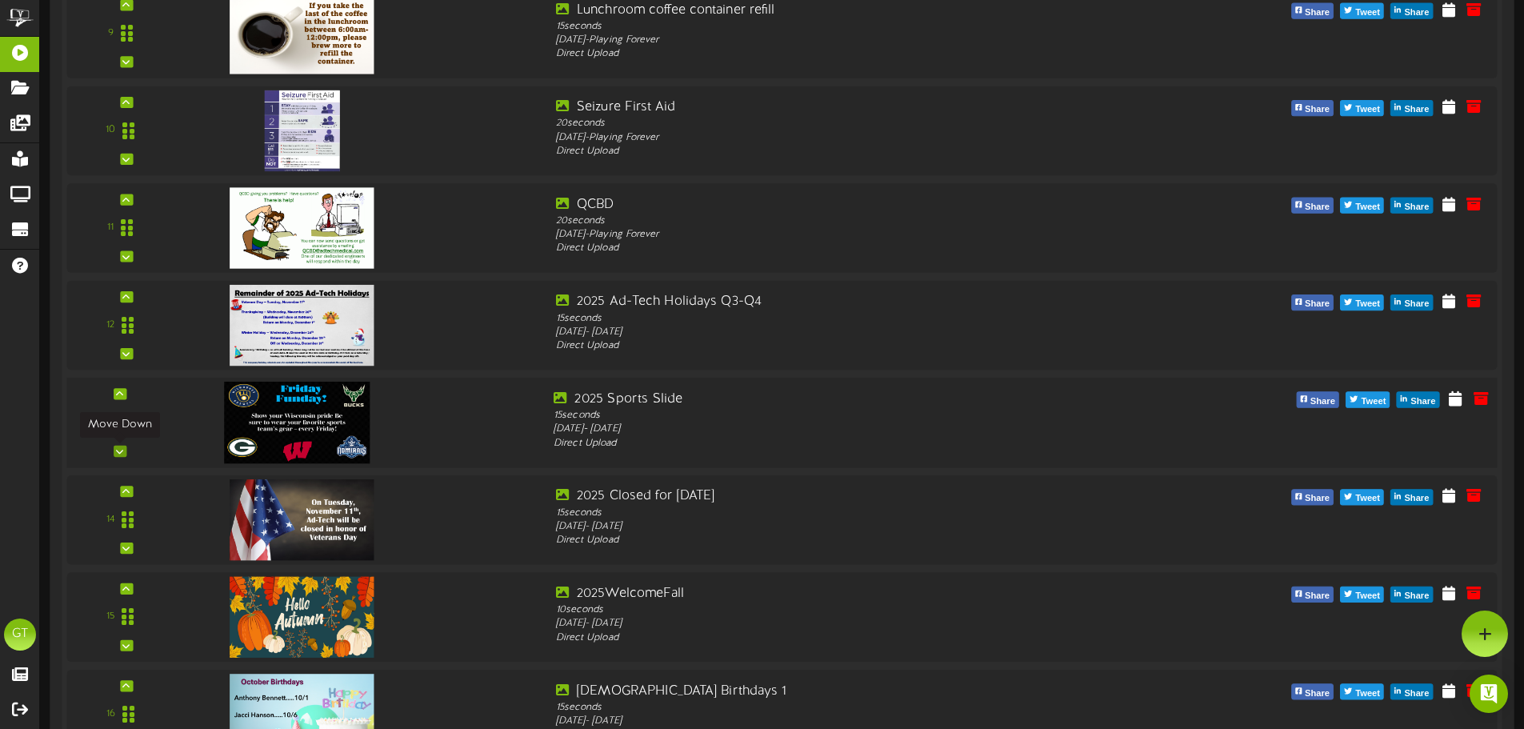
click at [123, 449] on icon at bounding box center [119, 451] width 7 height 8
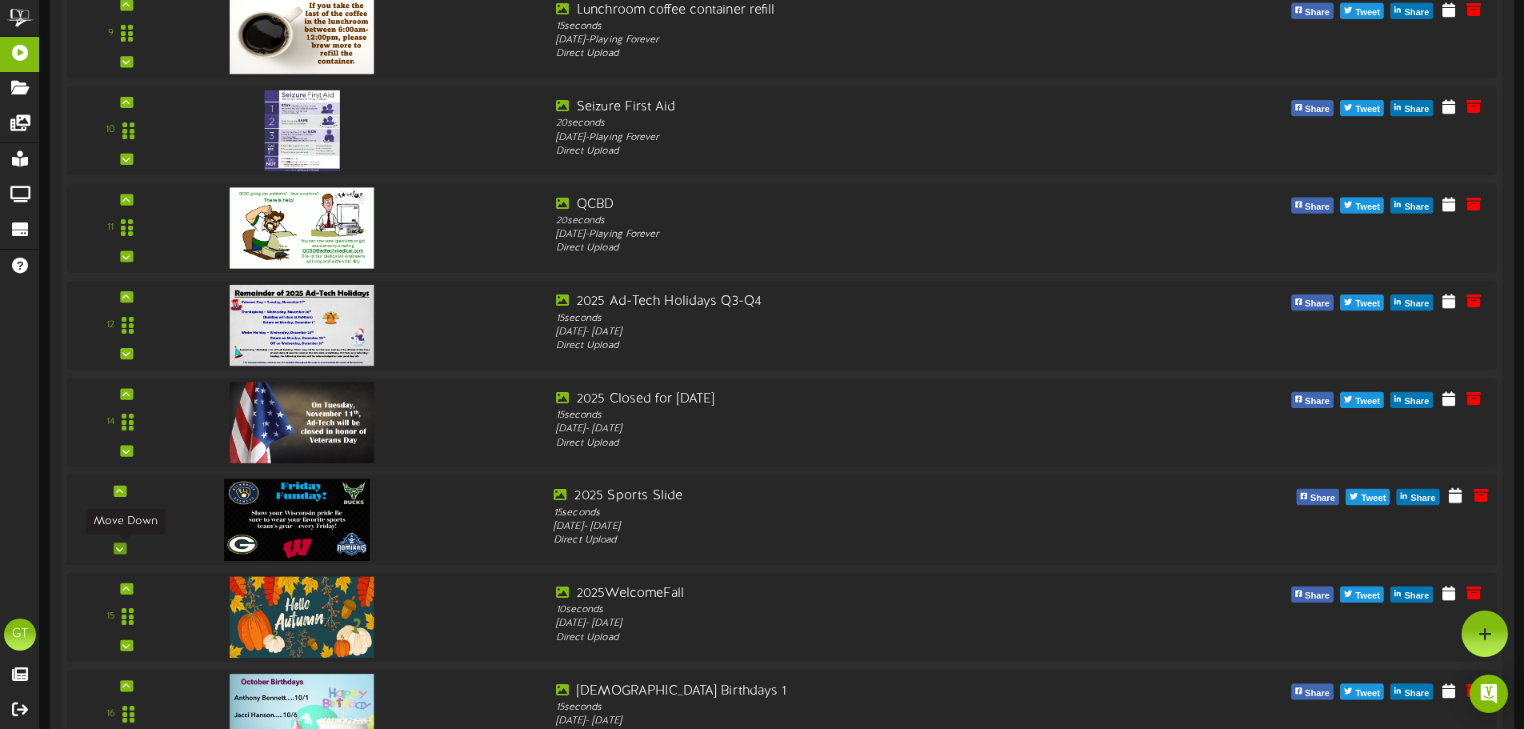
click at [119, 549] on icon at bounding box center [119, 548] width 7 height 8
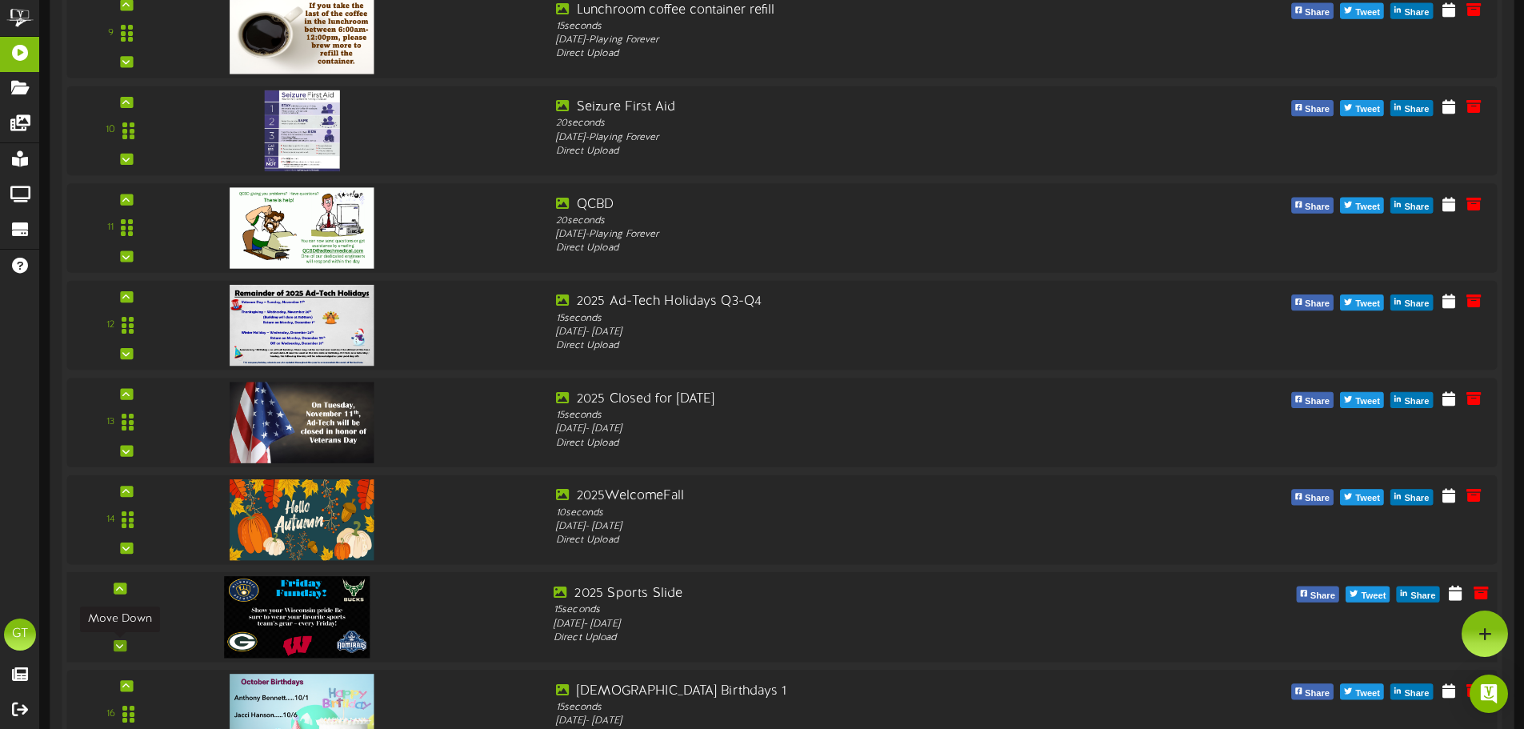
click at [119, 647] on icon at bounding box center [119, 645] width 7 height 8
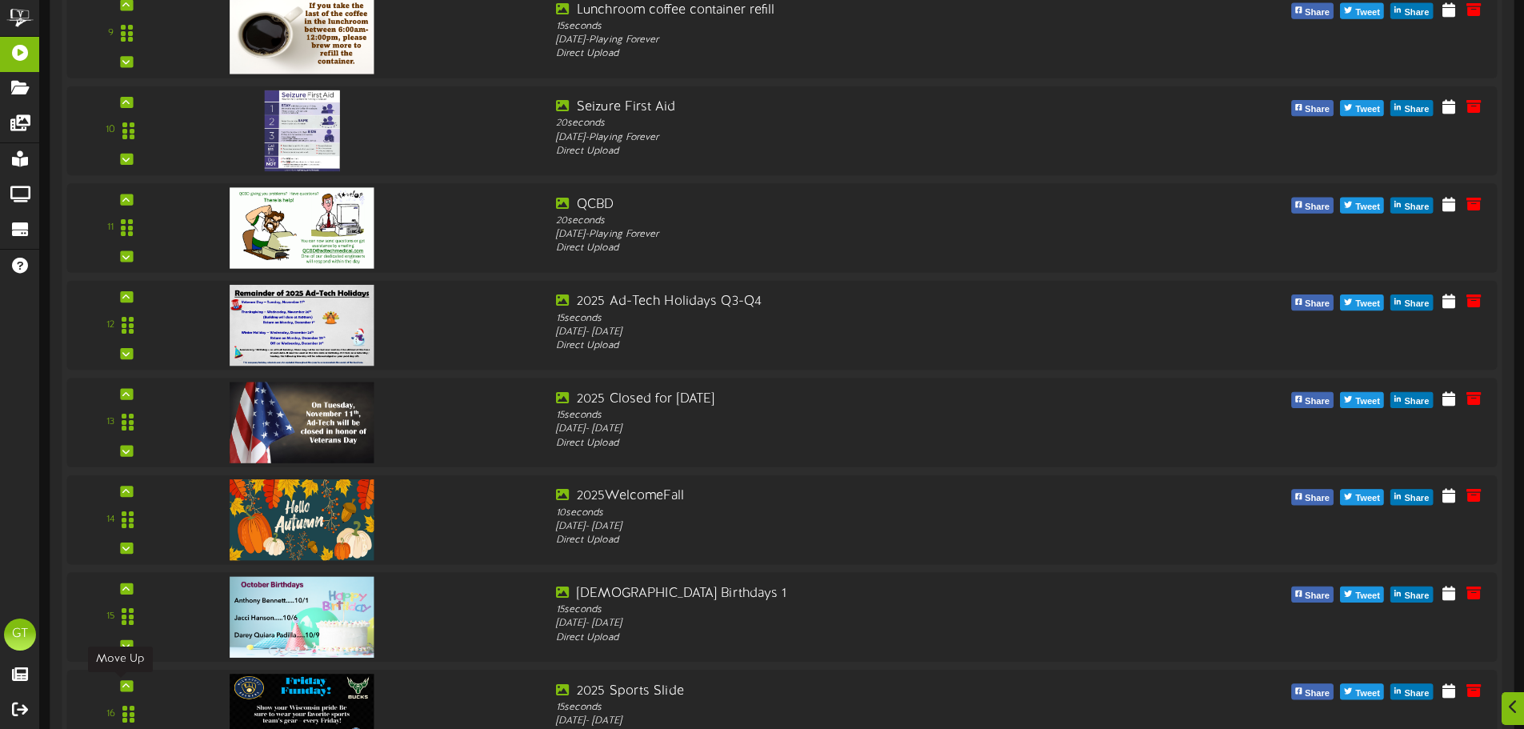
scroll to position [1578, 0]
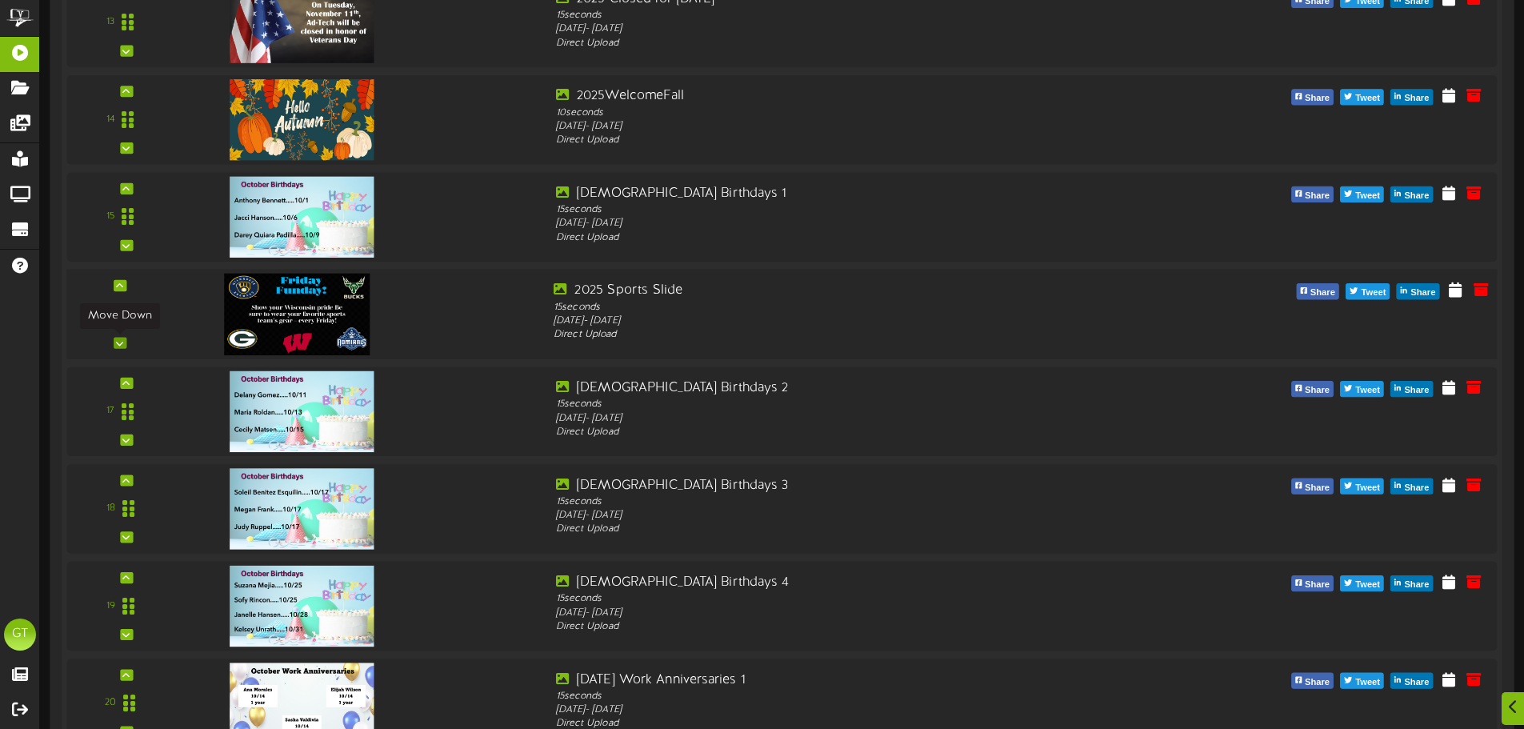
click at [121, 341] on icon at bounding box center [119, 342] width 7 height 8
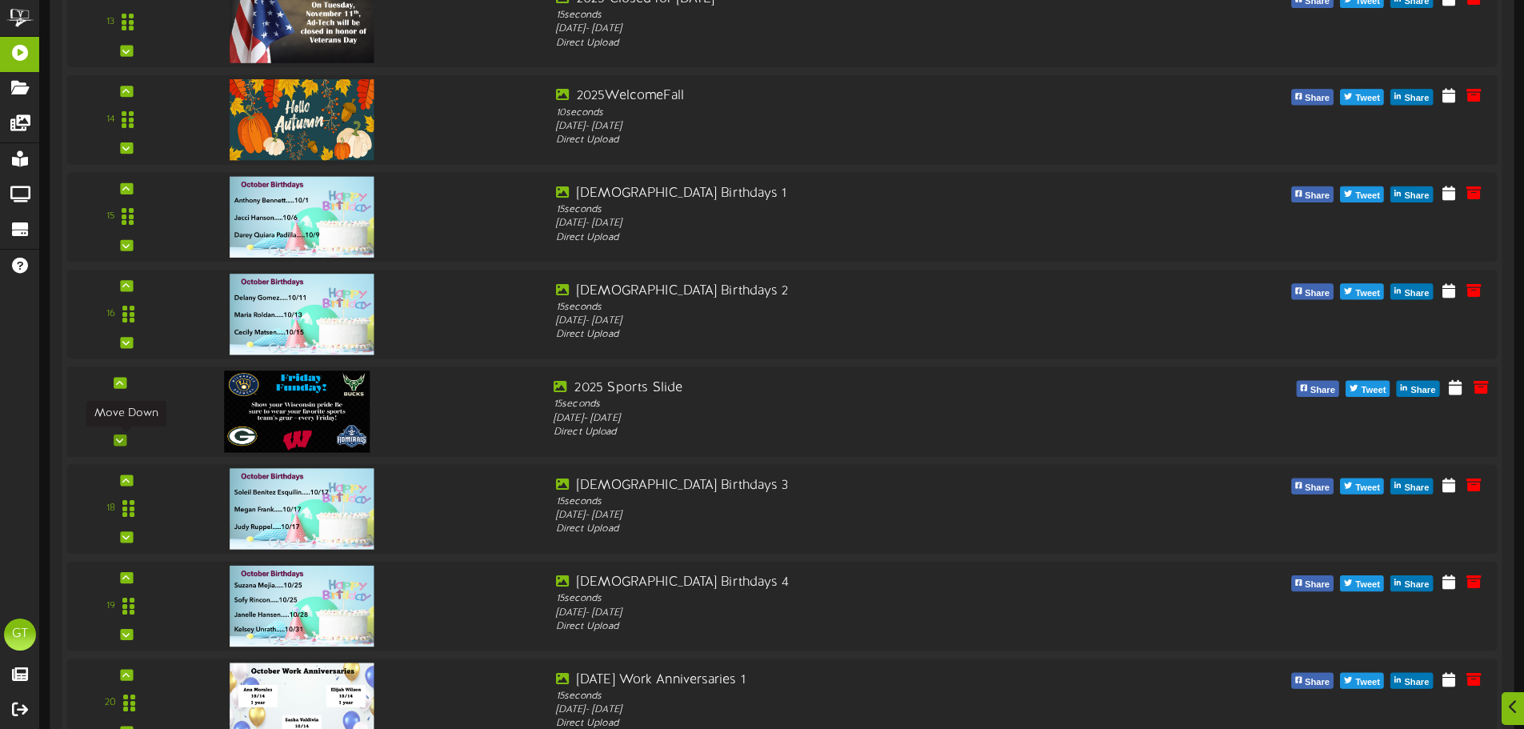
click at [122, 443] on icon at bounding box center [119, 440] width 7 height 8
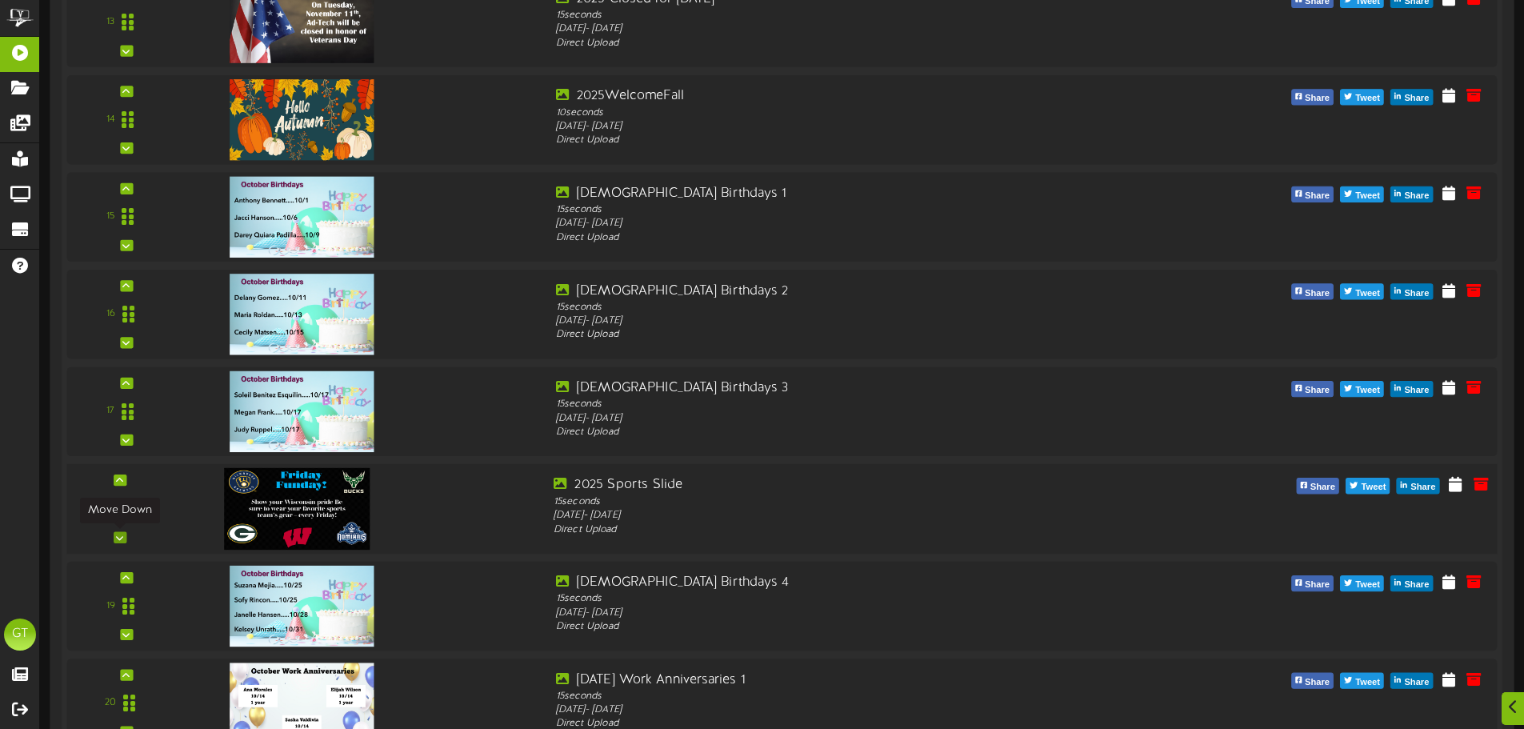
click at [122, 541] on div at bounding box center [120, 536] width 13 height 11
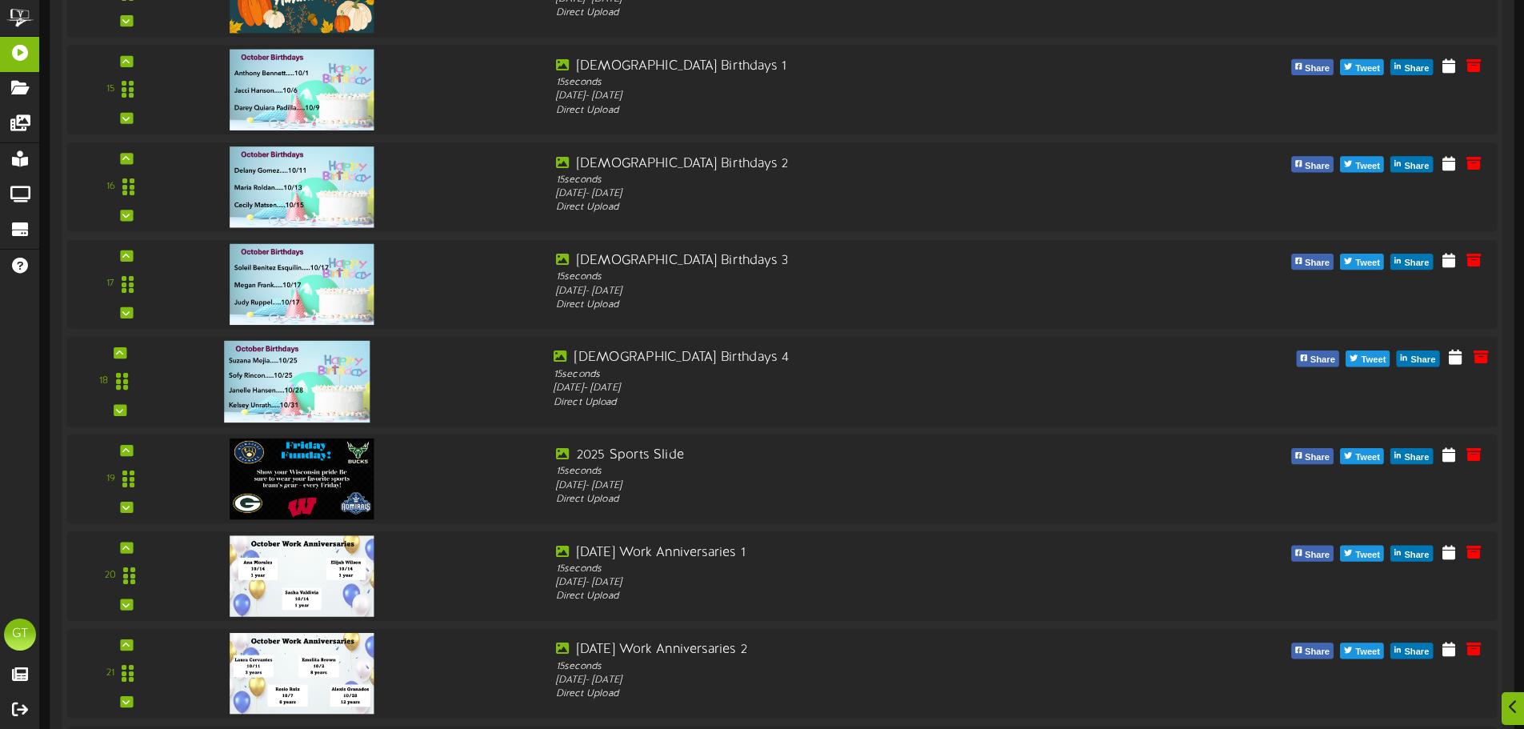
scroll to position [1844, 0]
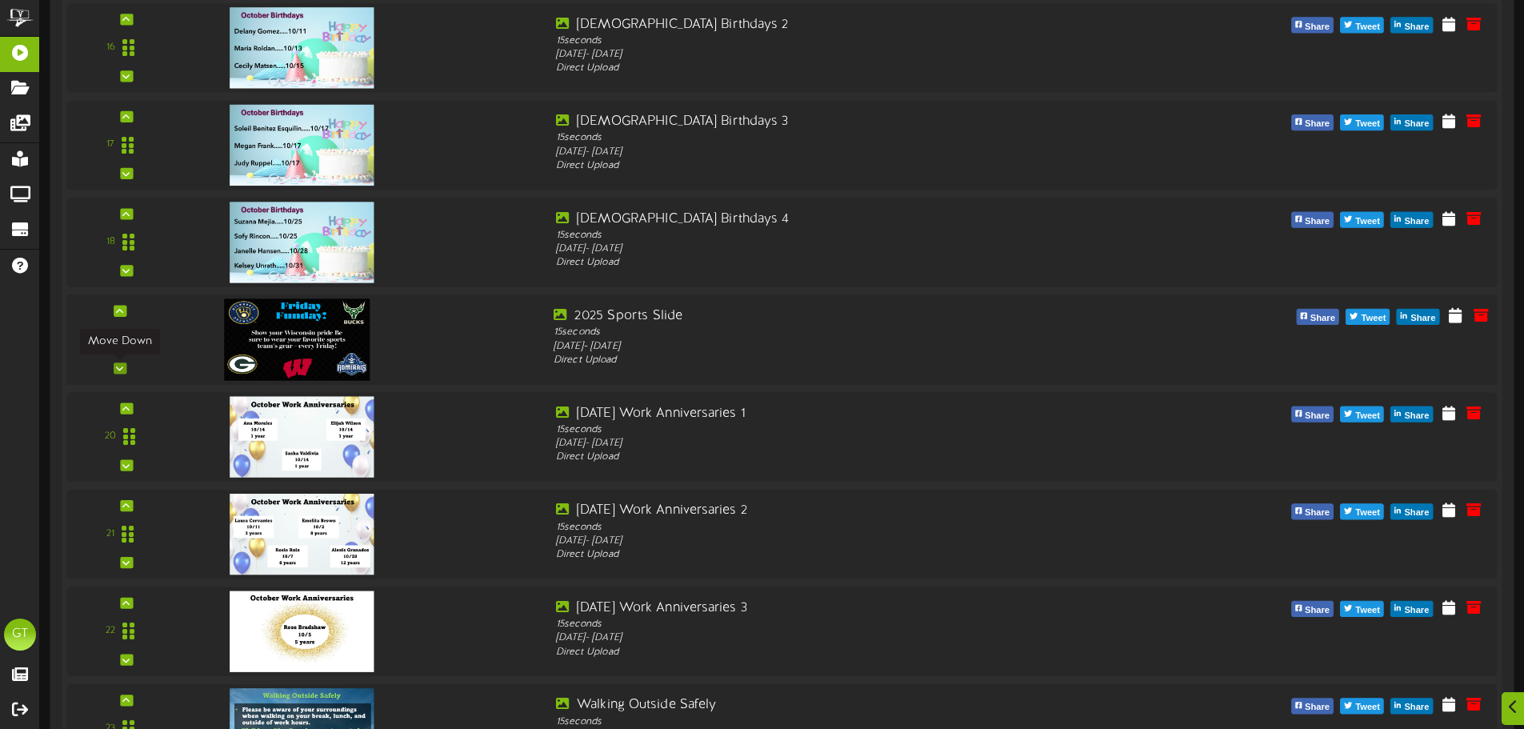
click at [122, 369] on icon at bounding box center [119, 368] width 7 height 8
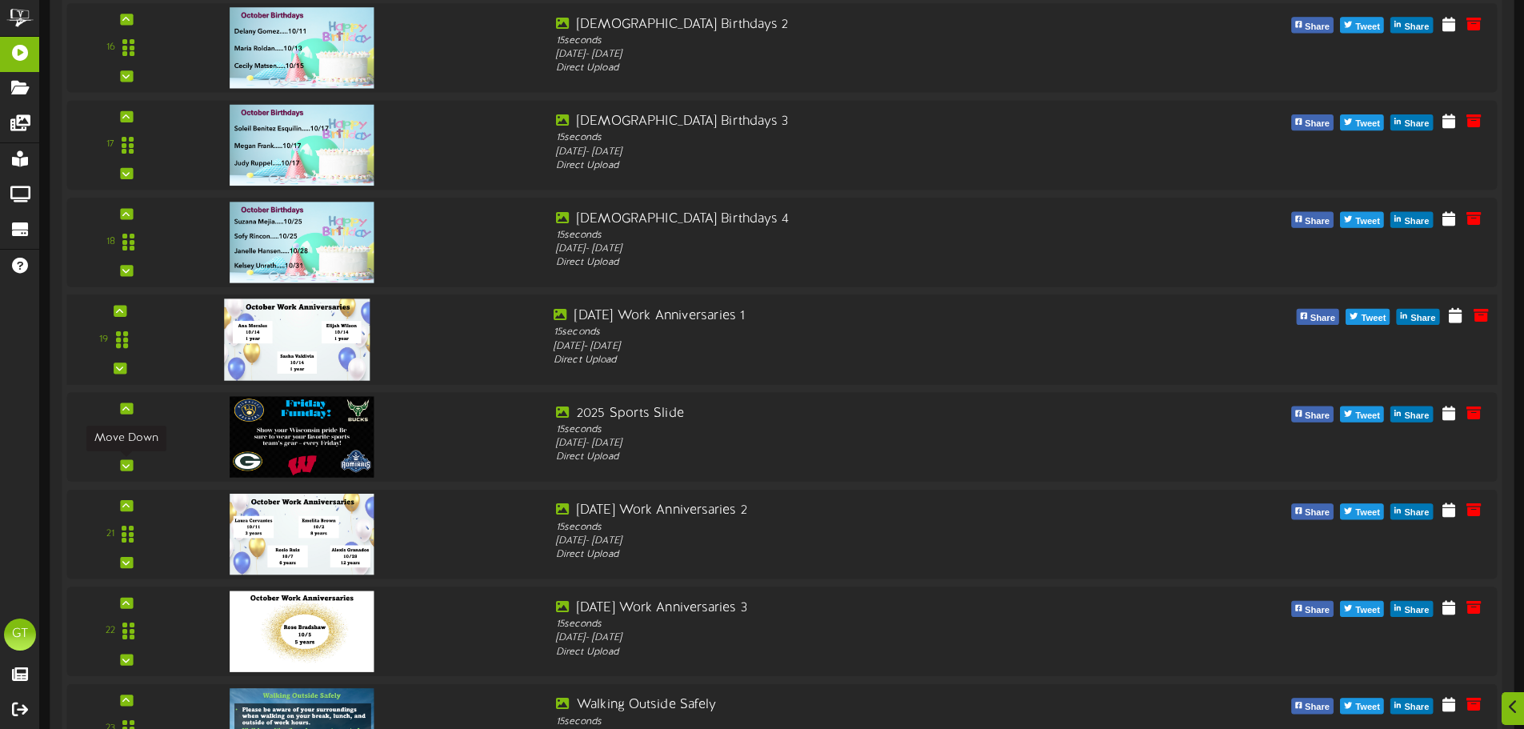
click at [123, 465] on icon at bounding box center [125, 465] width 7 height 8
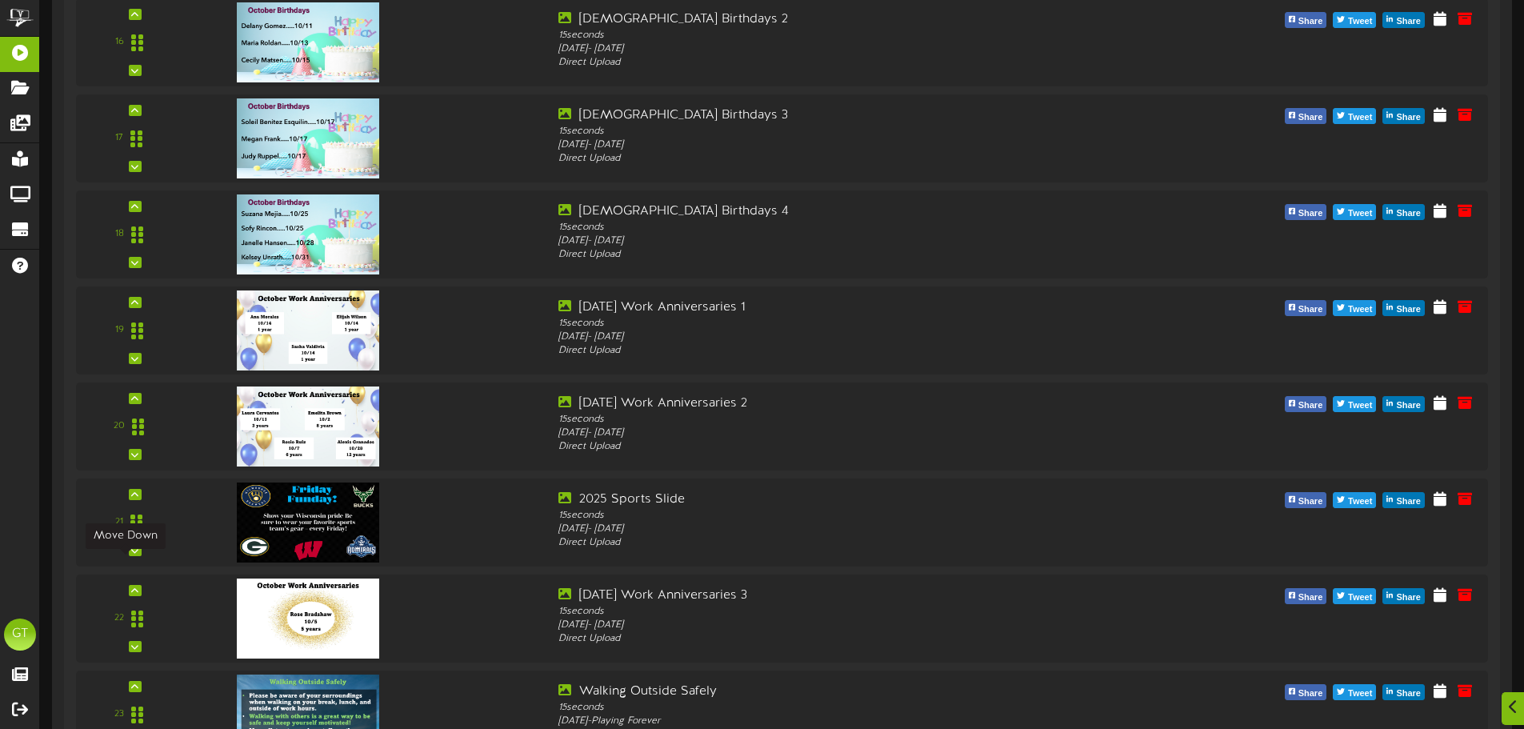
click at [131, 554] on icon at bounding box center [134, 550] width 7 height 8
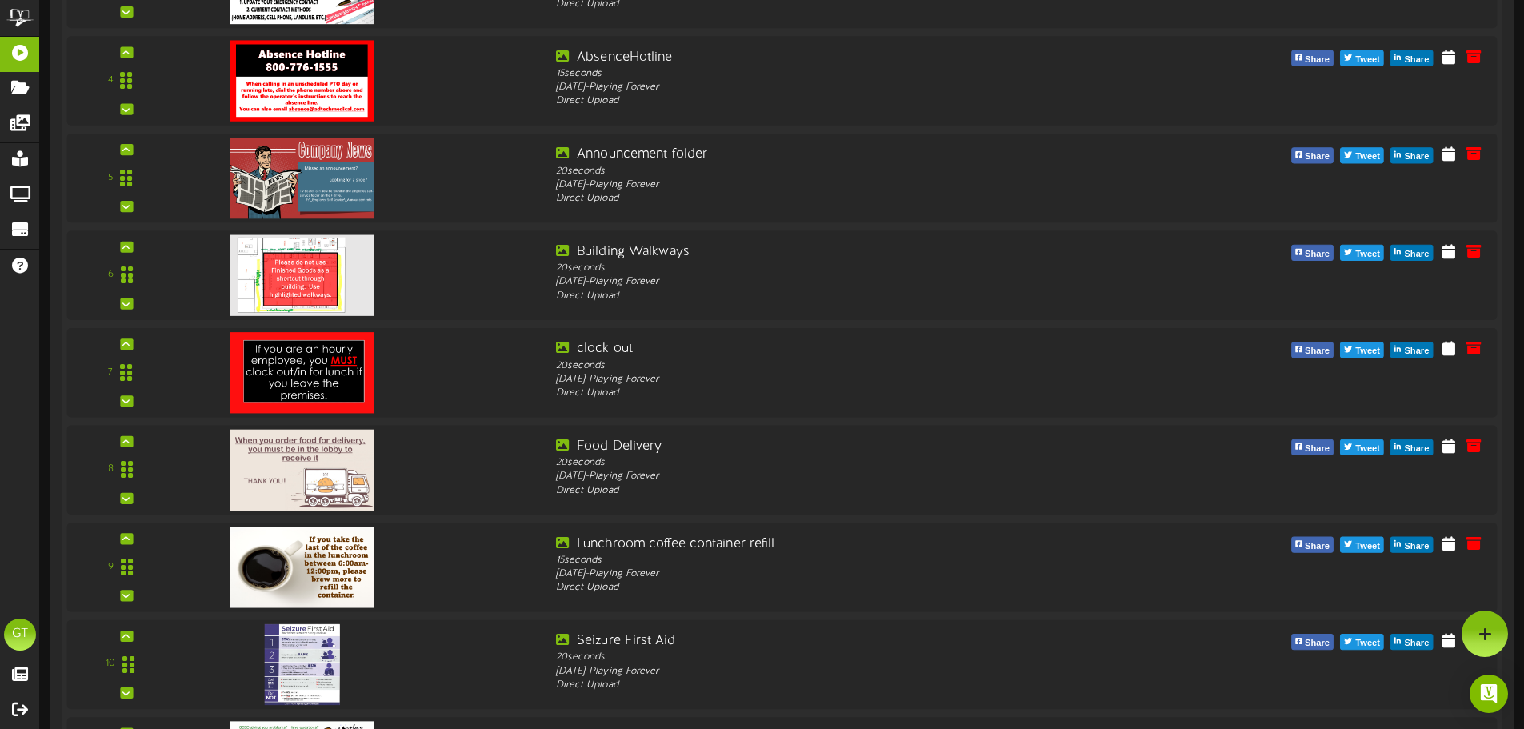
scroll to position [0, 0]
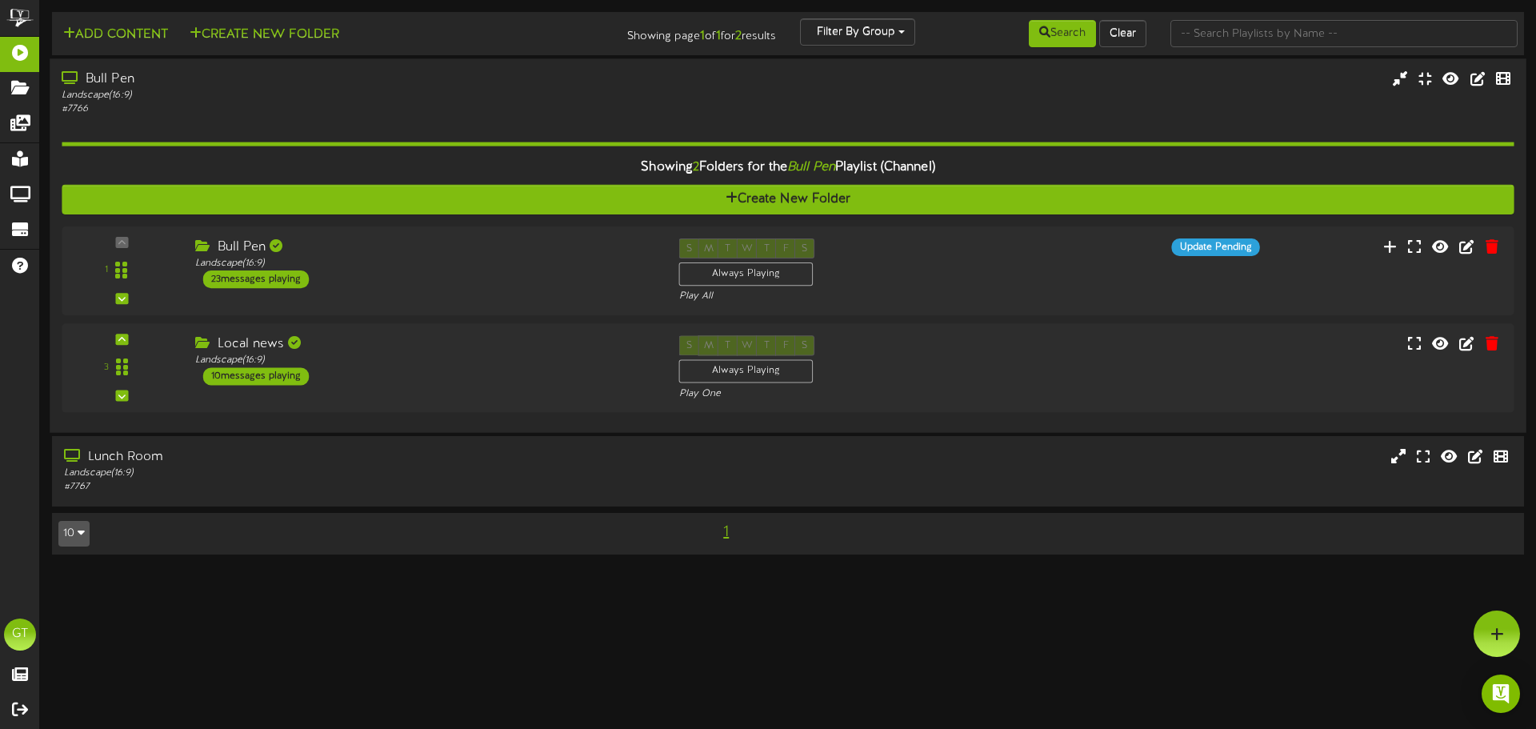
click at [419, 113] on div "# 7766" at bounding box center [357, 109] width 591 height 14
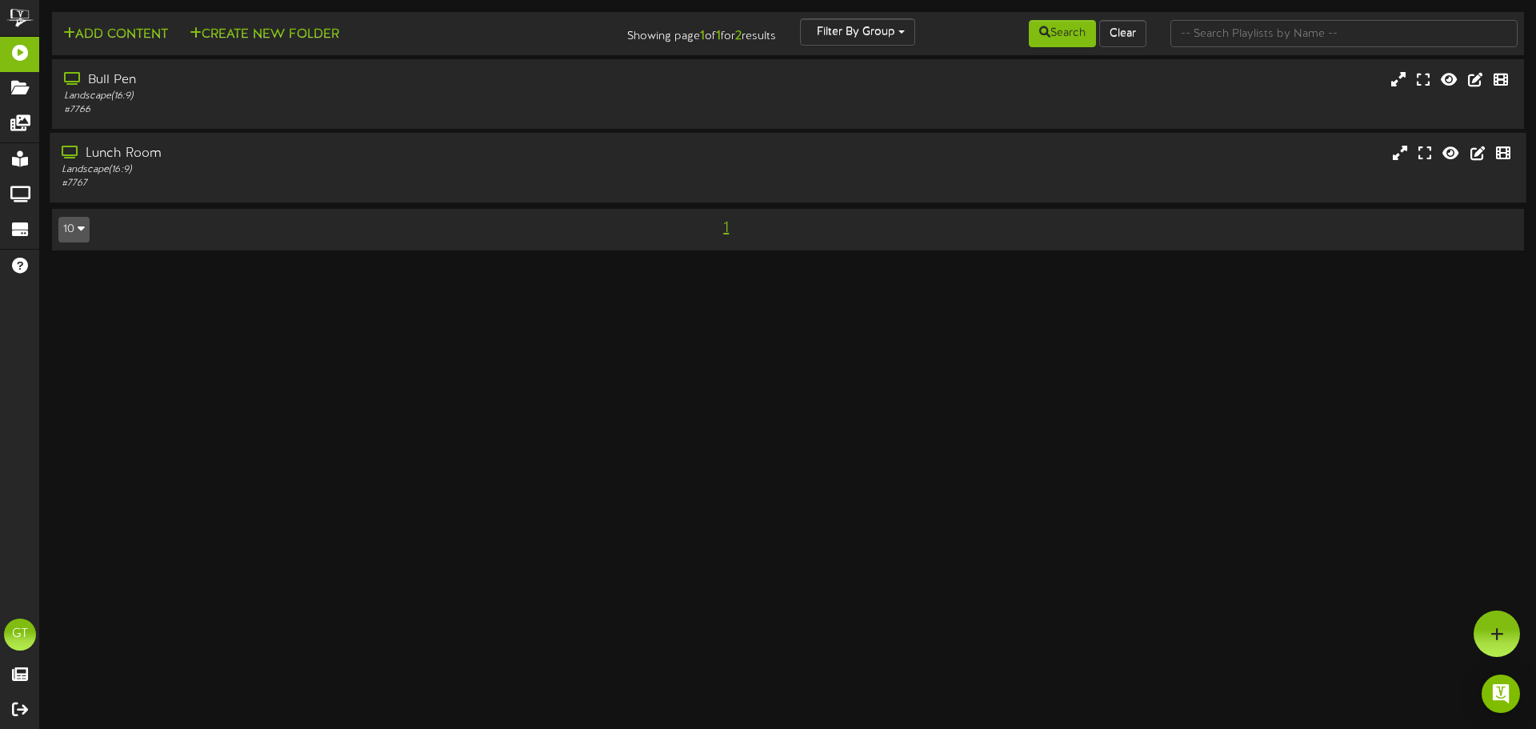
click at [401, 209] on td "10 5 10 25 50 100 1" at bounding box center [788, 230] width 1472 height 42
click at [401, 187] on div "# 7767" at bounding box center [357, 184] width 591 height 14
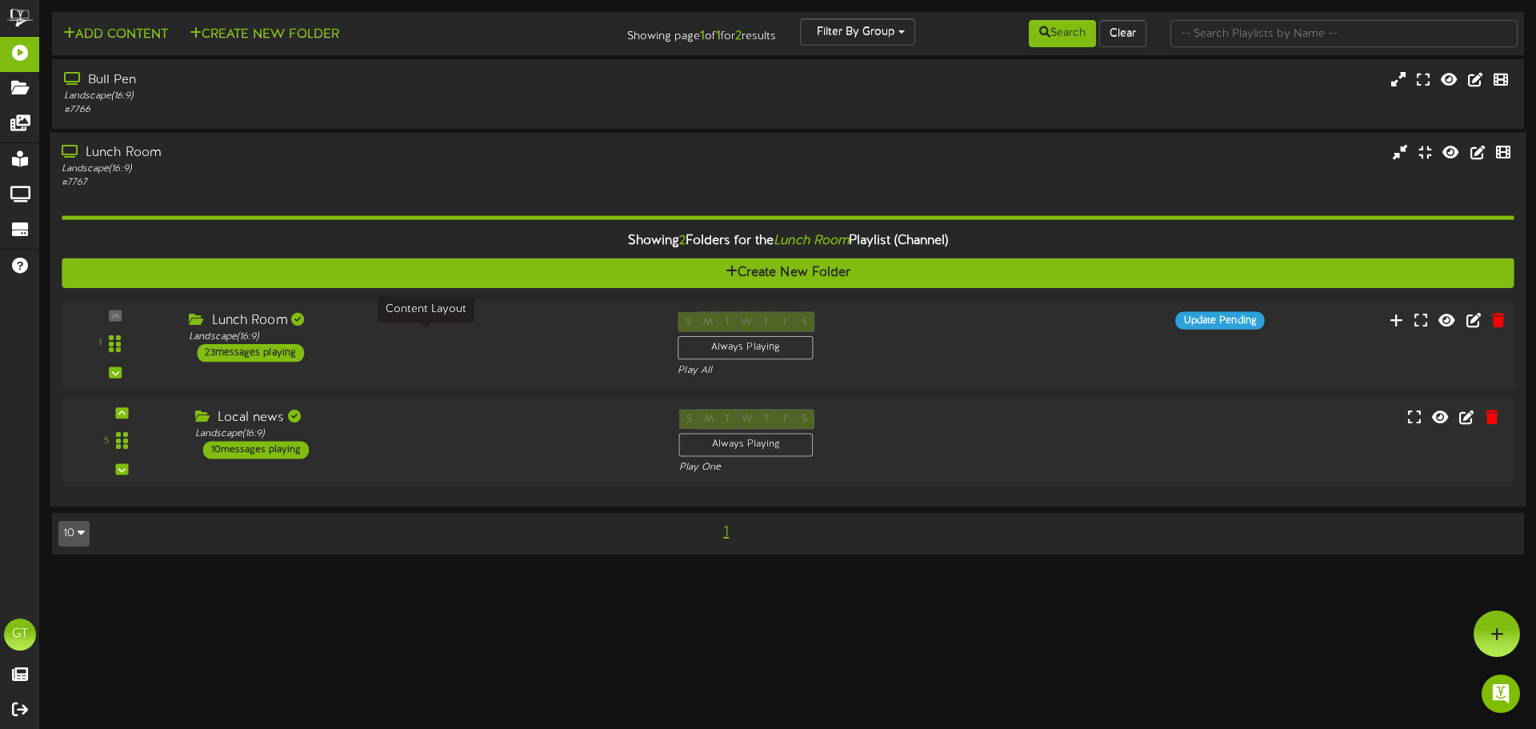
click at [491, 330] on div "Landscape ( 16:9 )" at bounding box center [421, 337] width 465 height 14
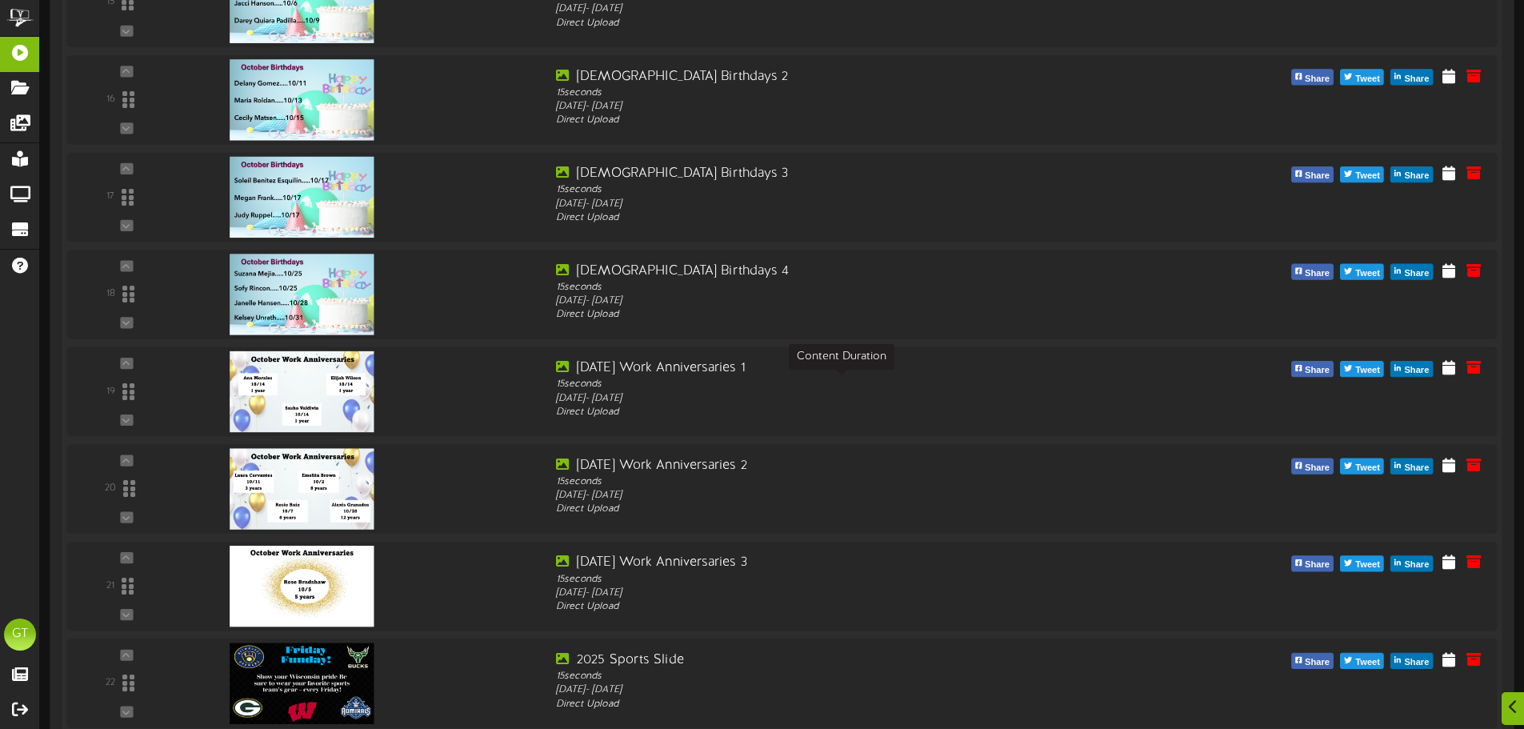
scroll to position [2244, 0]
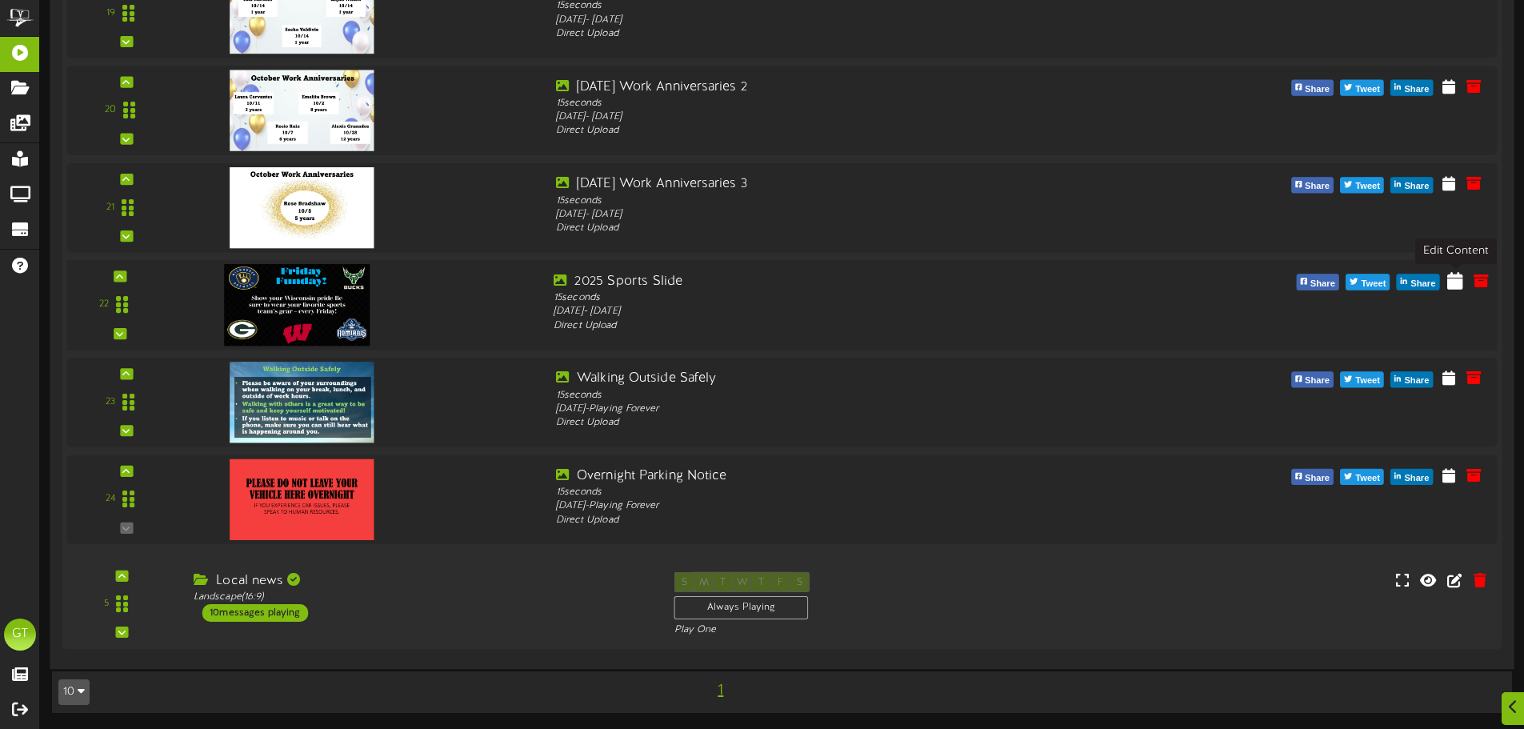
click at [1455, 289] on icon at bounding box center [1455, 280] width 16 height 18
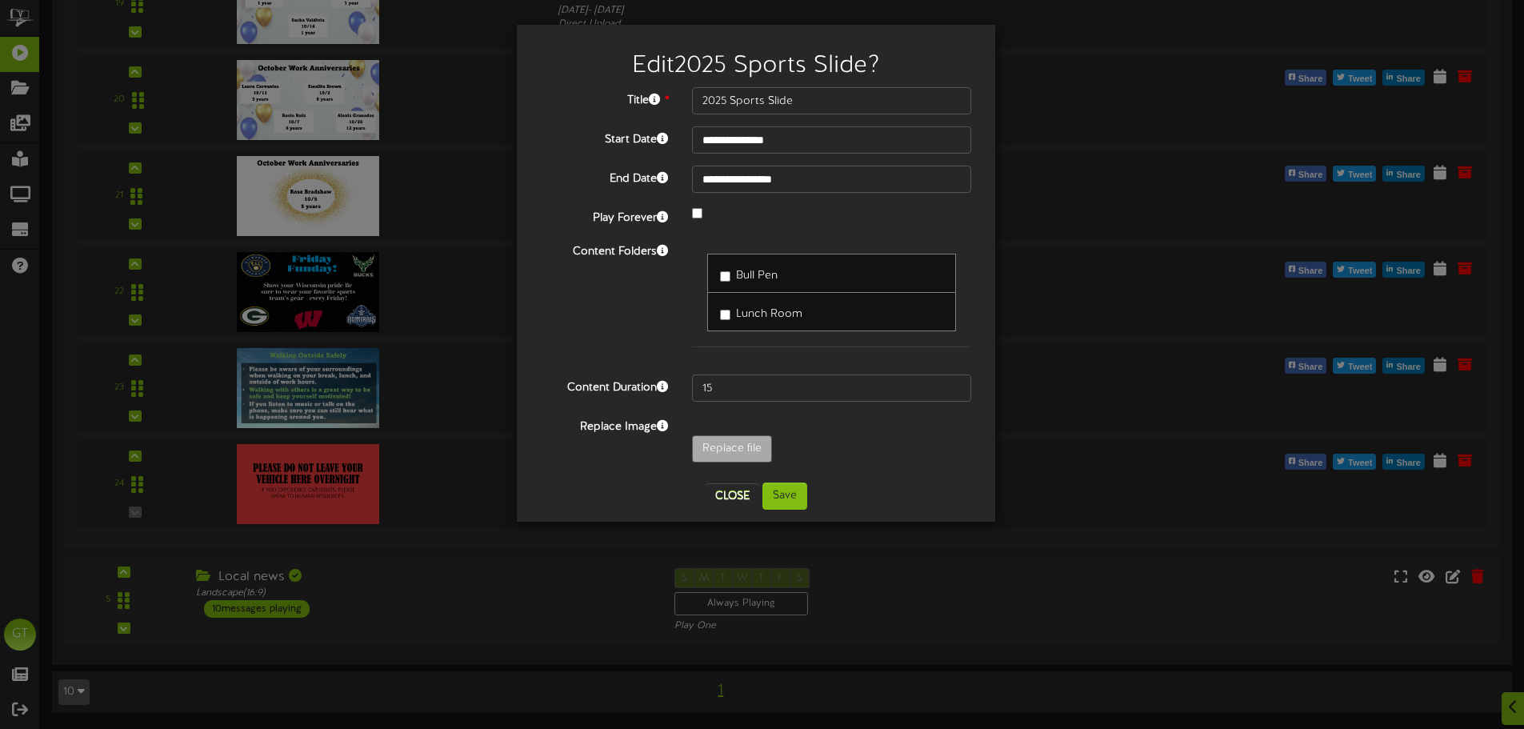
click at [745, 308] on span "Lunch Room" at bounding box center [769, 314] width 66 height 12
click at [785, 503] on button "Save" at bounding box center [784, 495] width 45 height 27
click at [799, 496] on button "Save" at bounding box center [784, 495] width 45 height 27
click at [745, 489] on button "Close" at bounding box center [732, 496] width 54 height 26
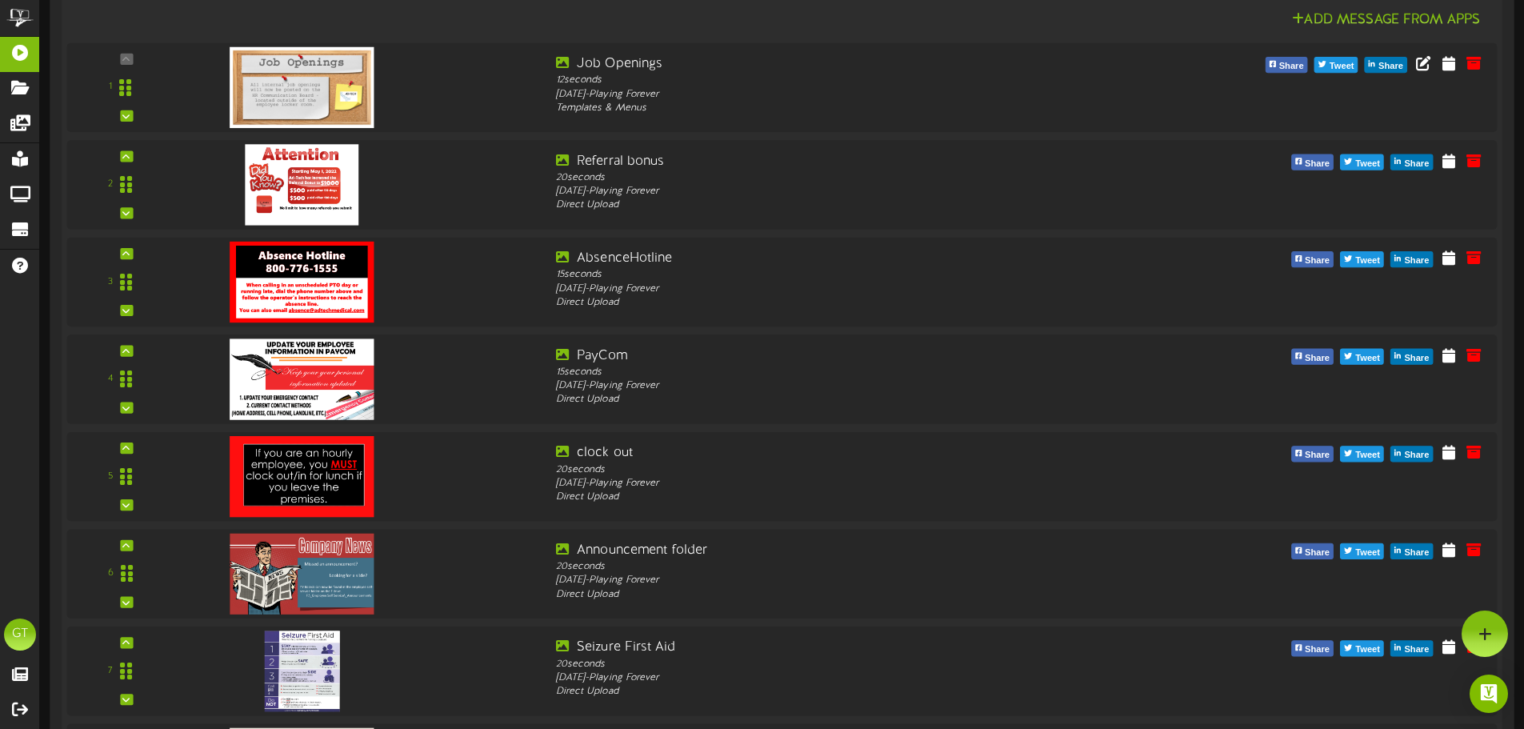
scroll to position [245, 0]
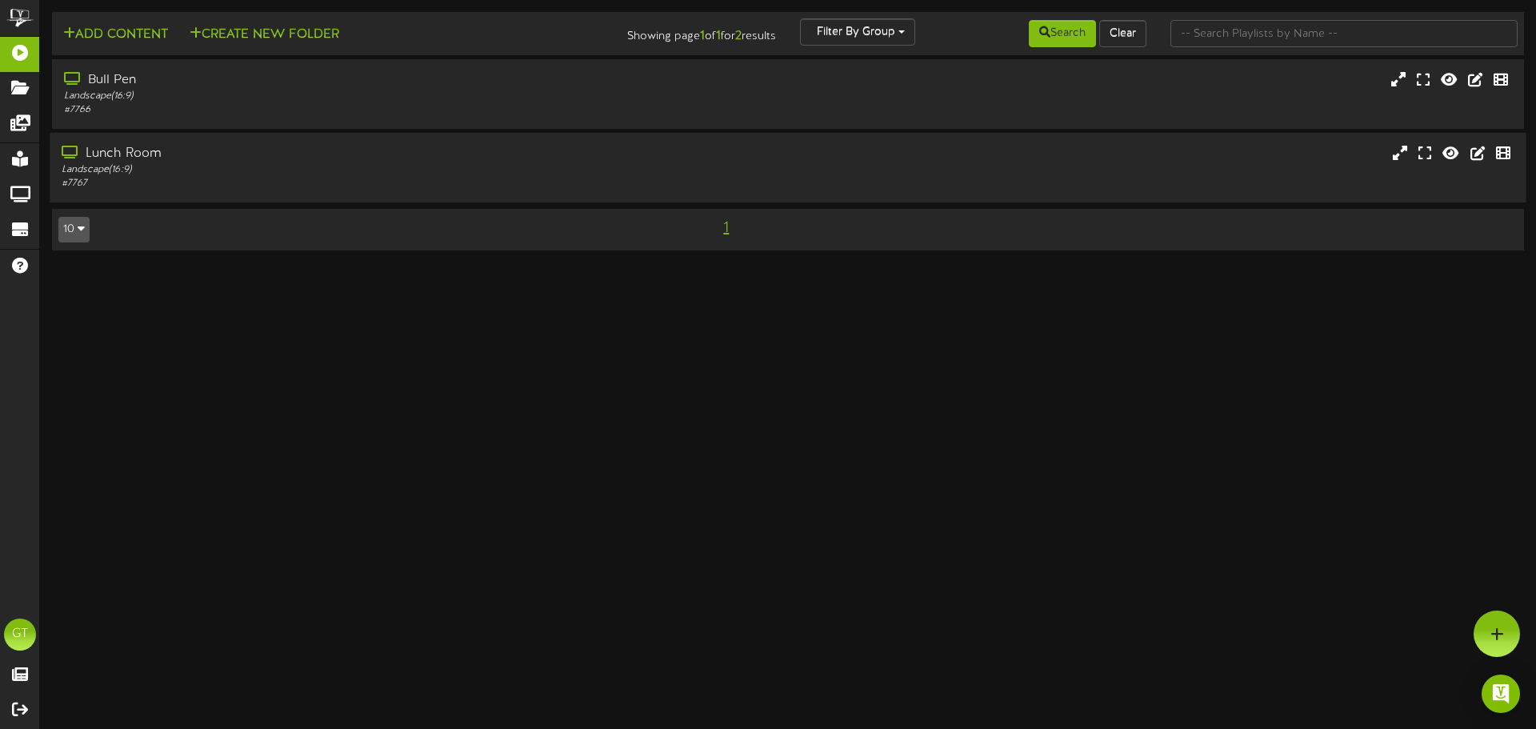
click at [481, 162] on div "Lunch Room" at bounding box center [357, 154] width 591 height 18
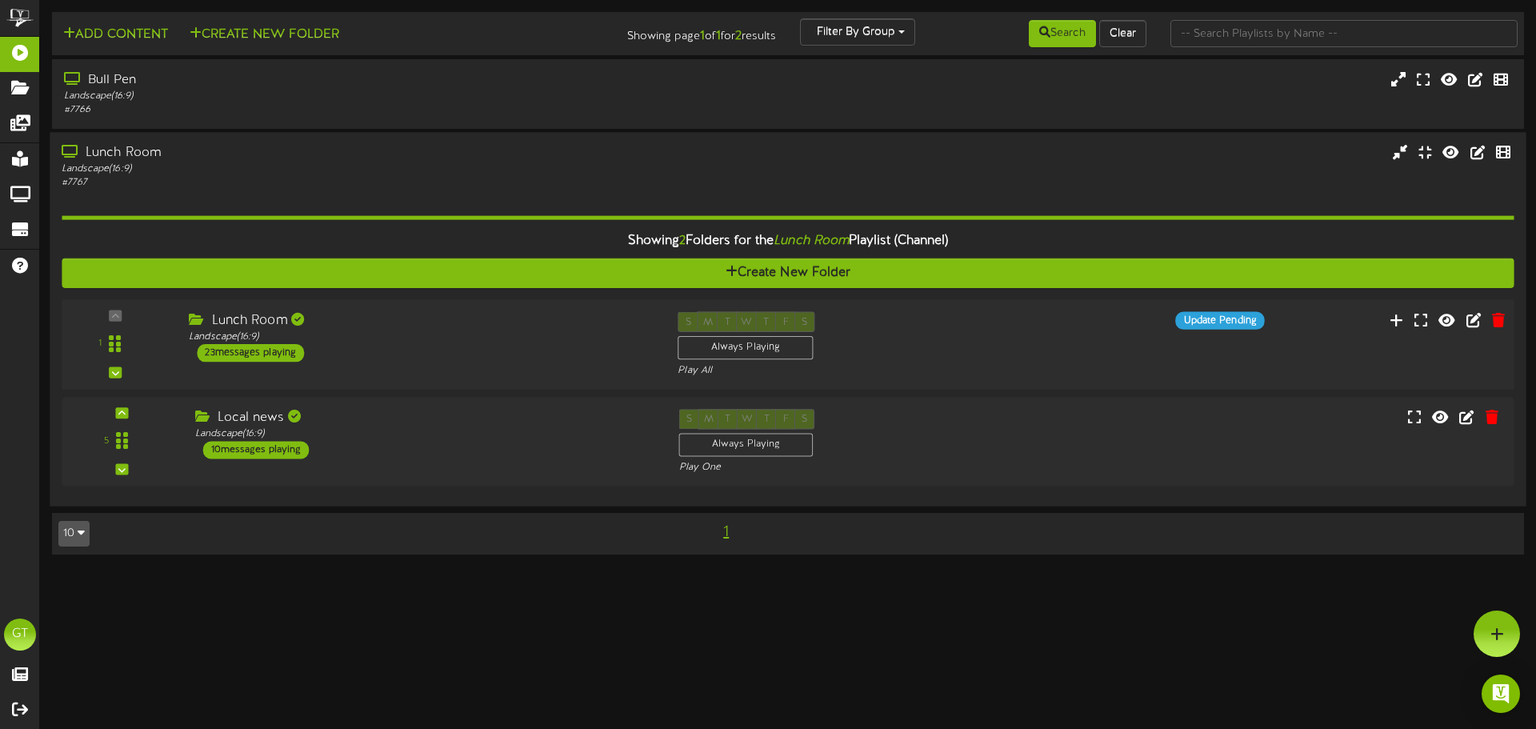
click at [541, 377] on div "1 Lunch Room (" at bounding box center [787, 344] width 1467 height 90
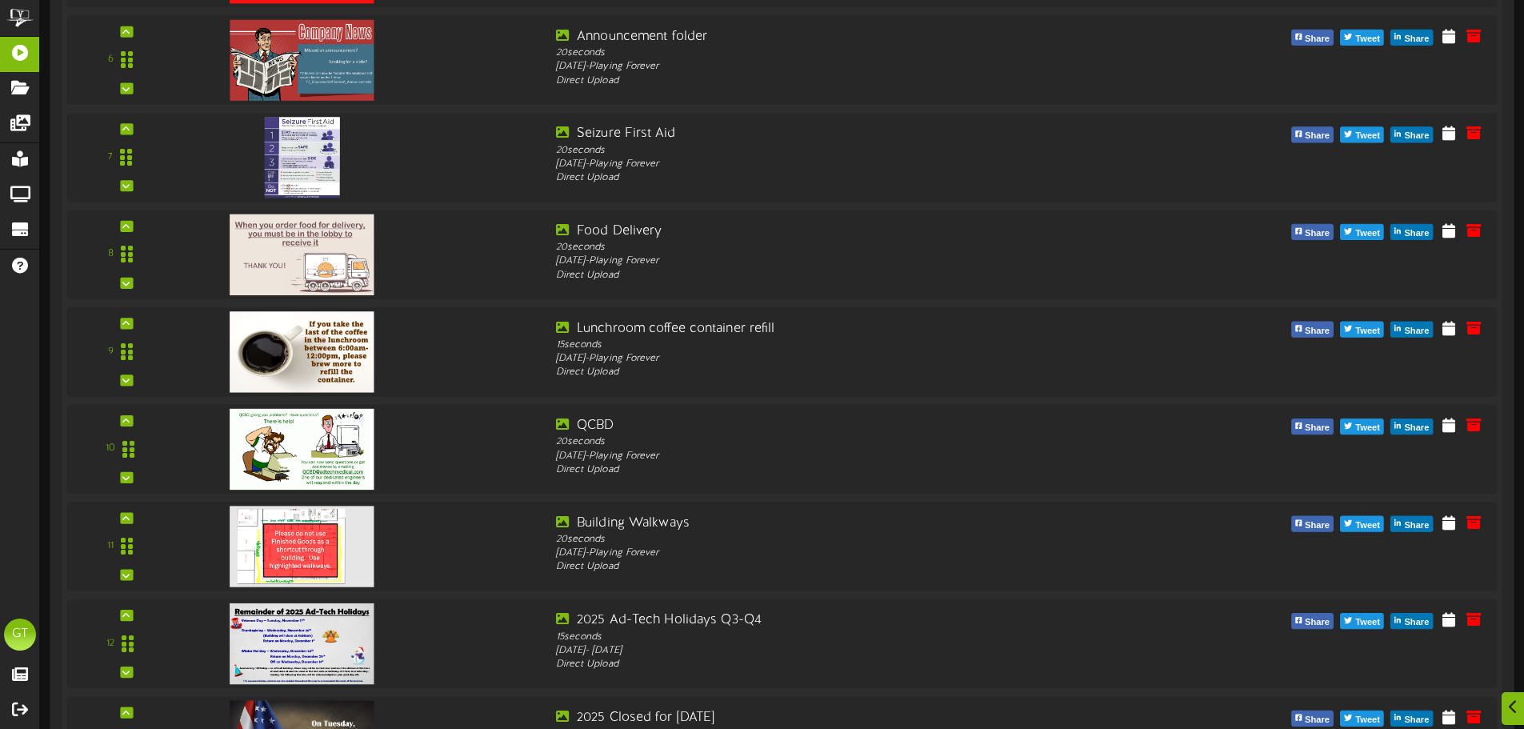
scroll to position [1999, 0]
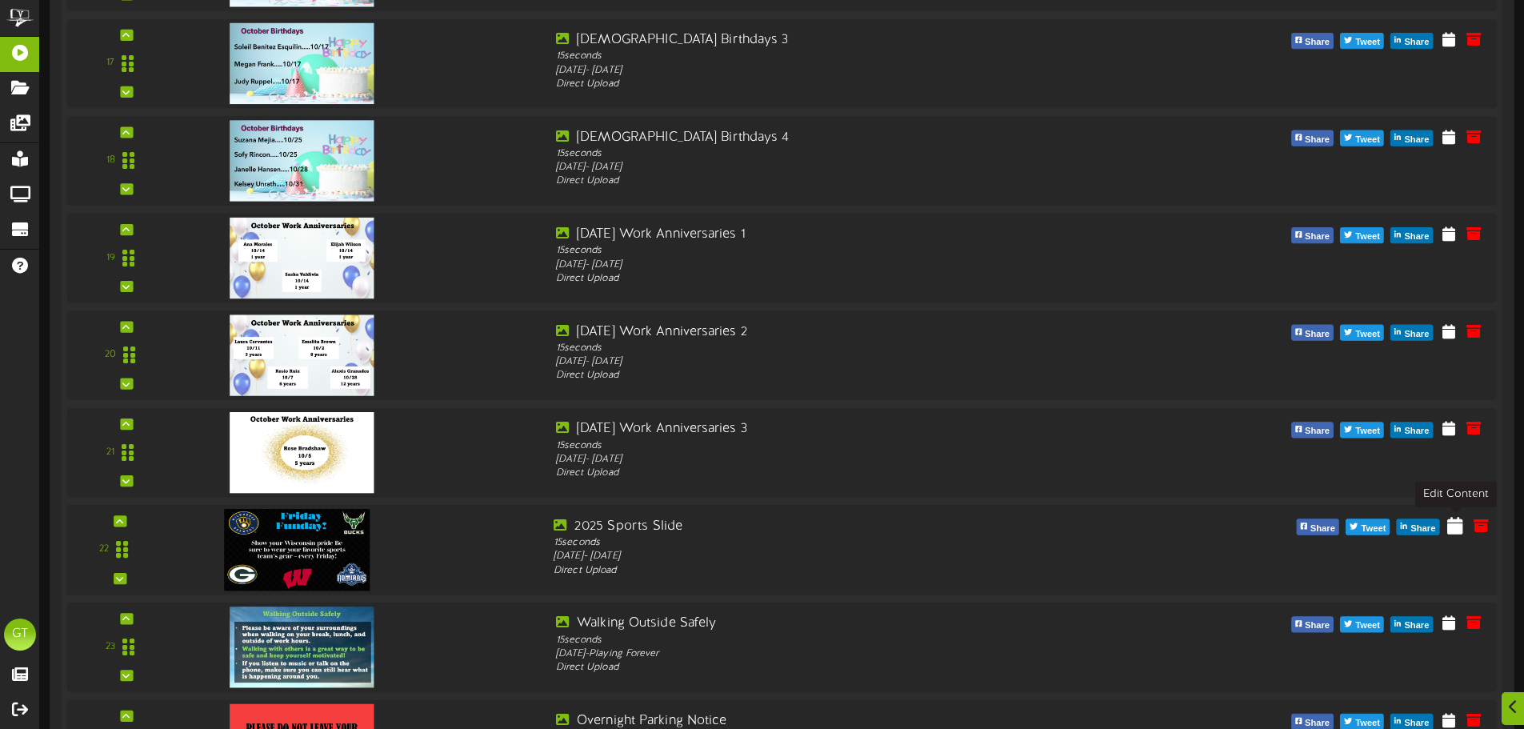
click at [1456, 528] on icon at bounding box center [1455, 525] width 16 height 18
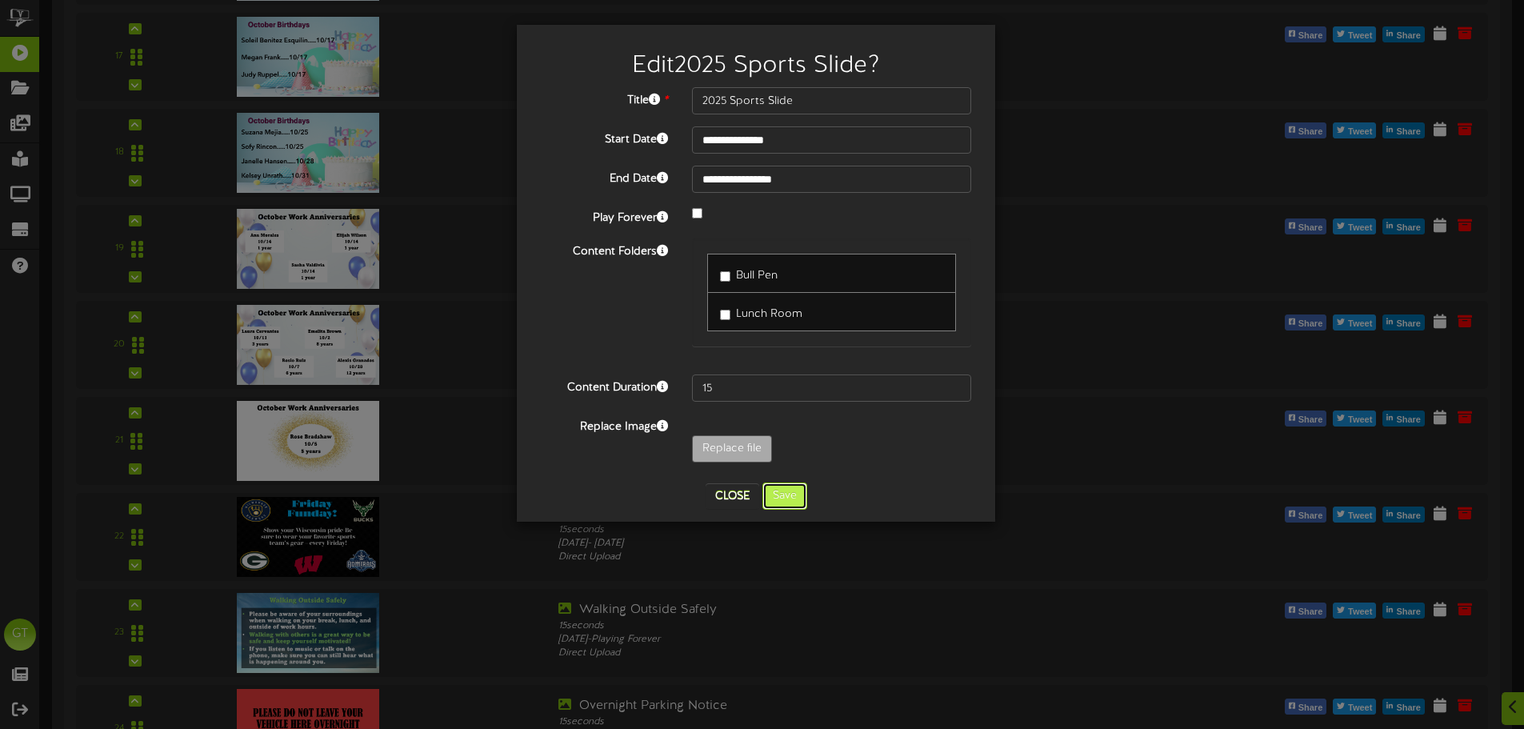
click at [797, 497] on button "Save" at bounding box center [784, 495] width 45 height 27
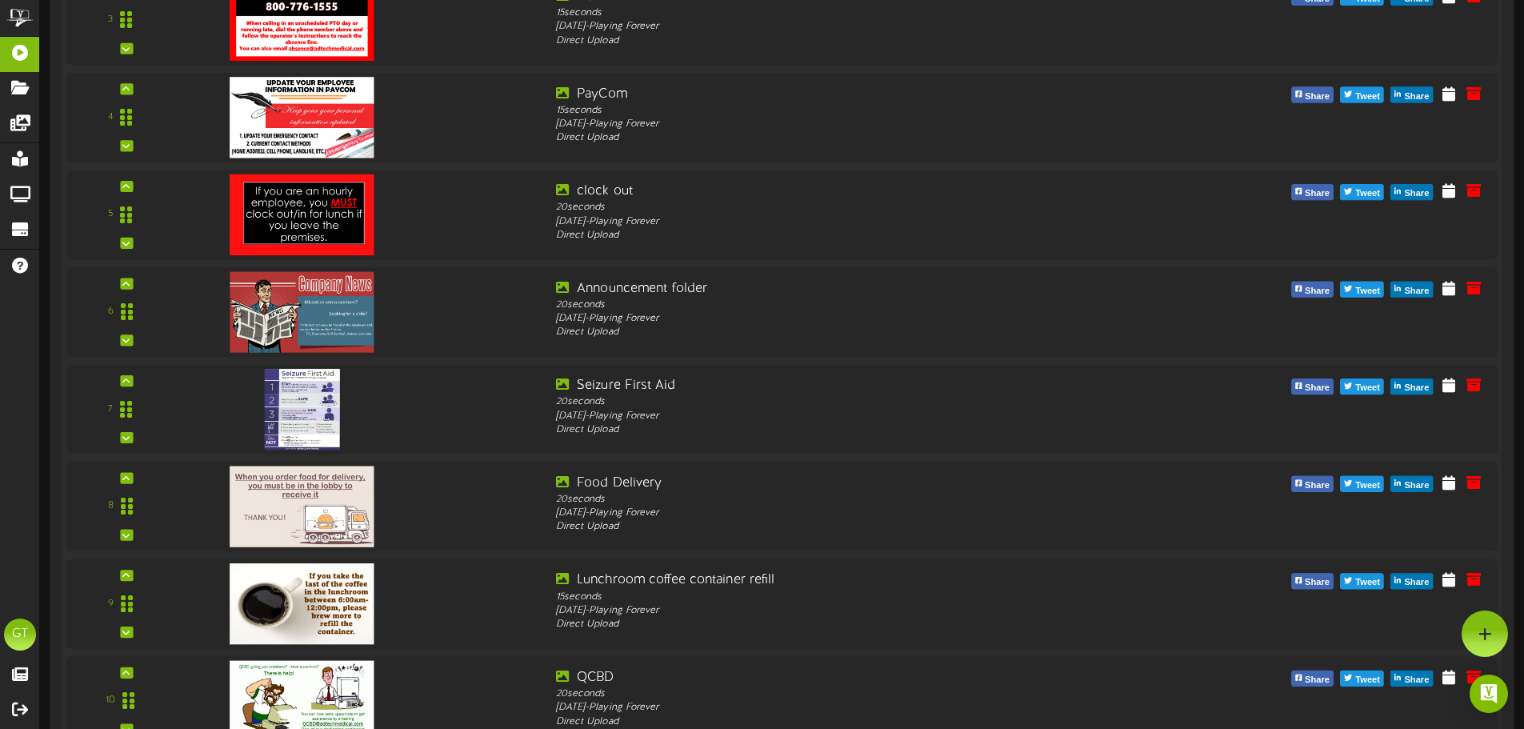
scroll to position [0, 0]
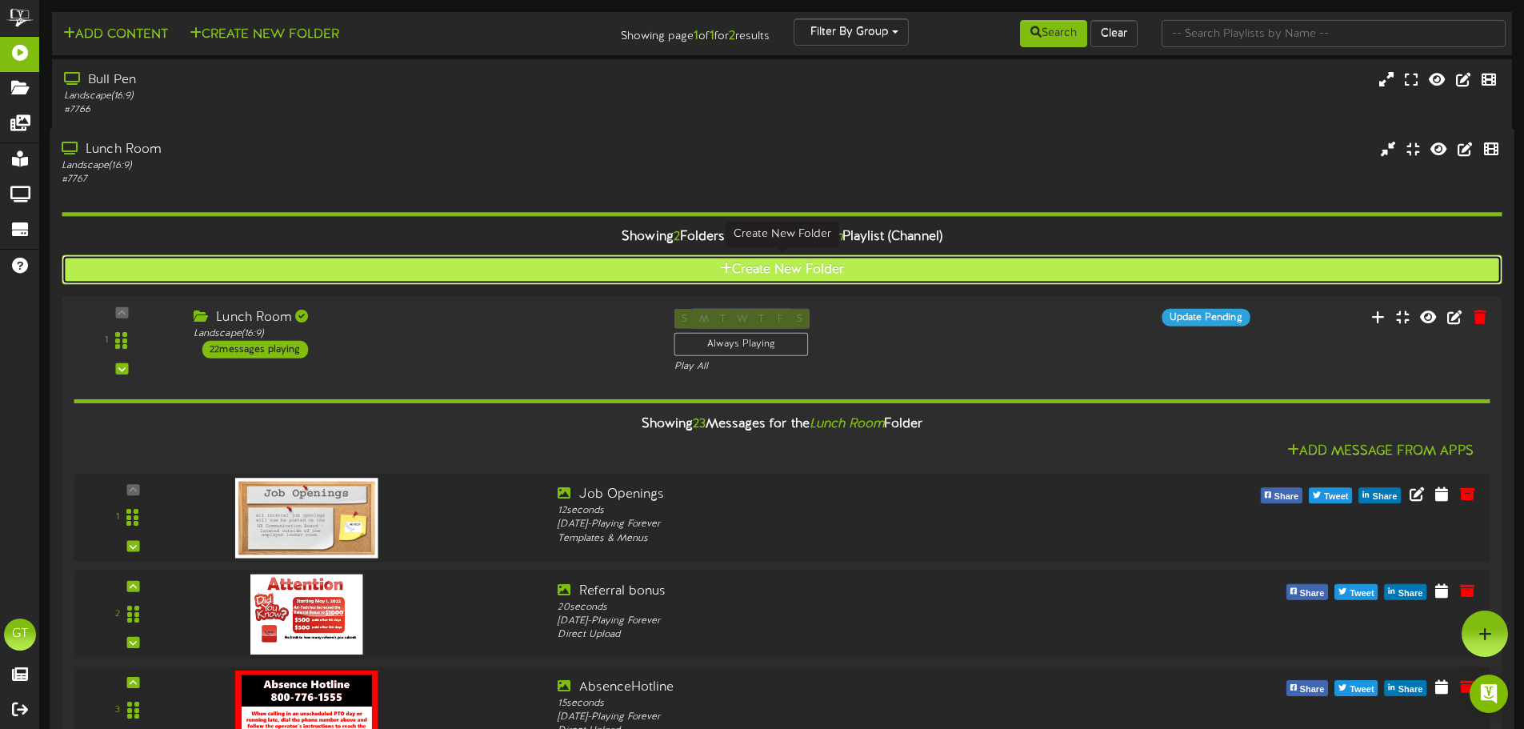
click at [539, 276] on button "Create New Folder" at bounding box center [782, 270] width 1440 height 30
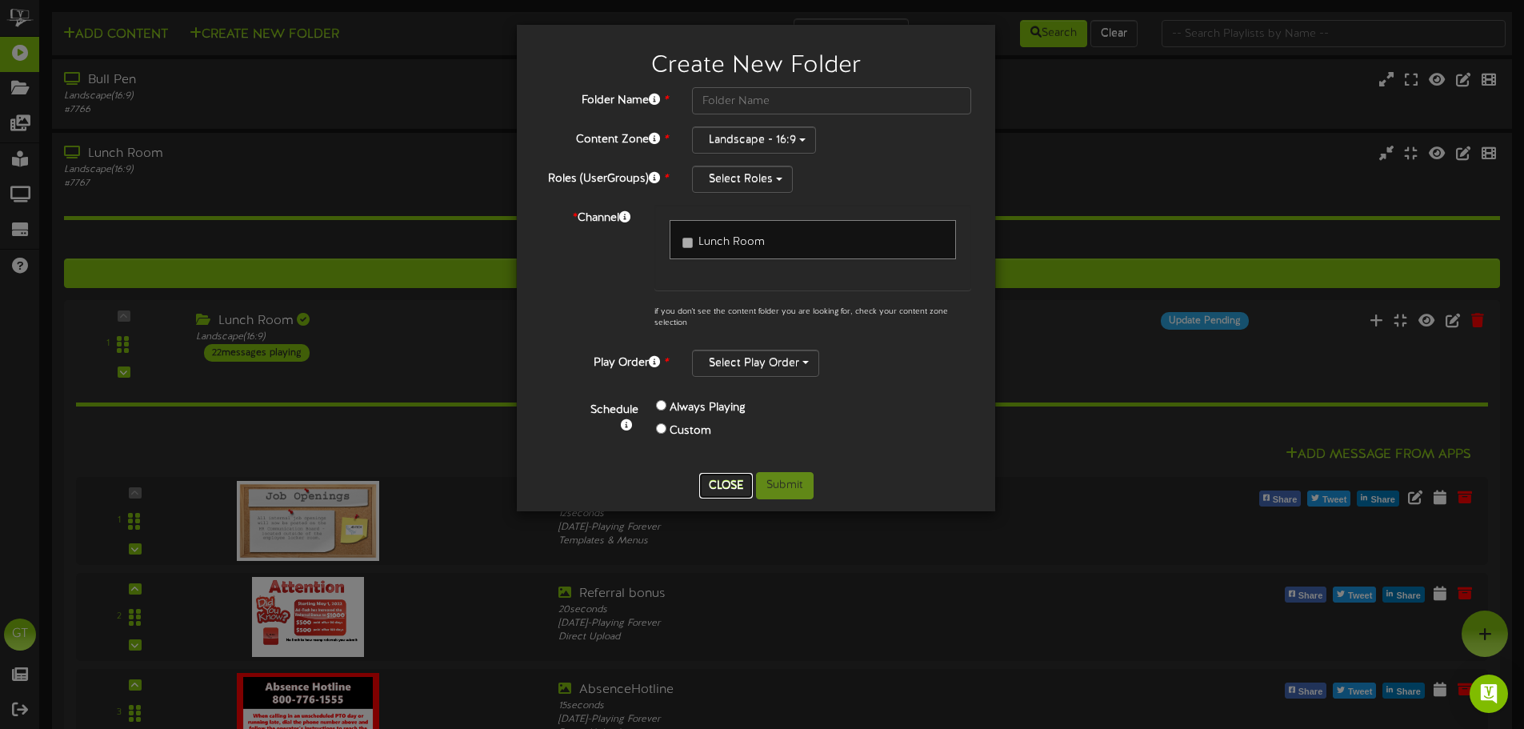
click at [734, 484] on button "Close" at bounding box center [726, 486] width 54 height 26
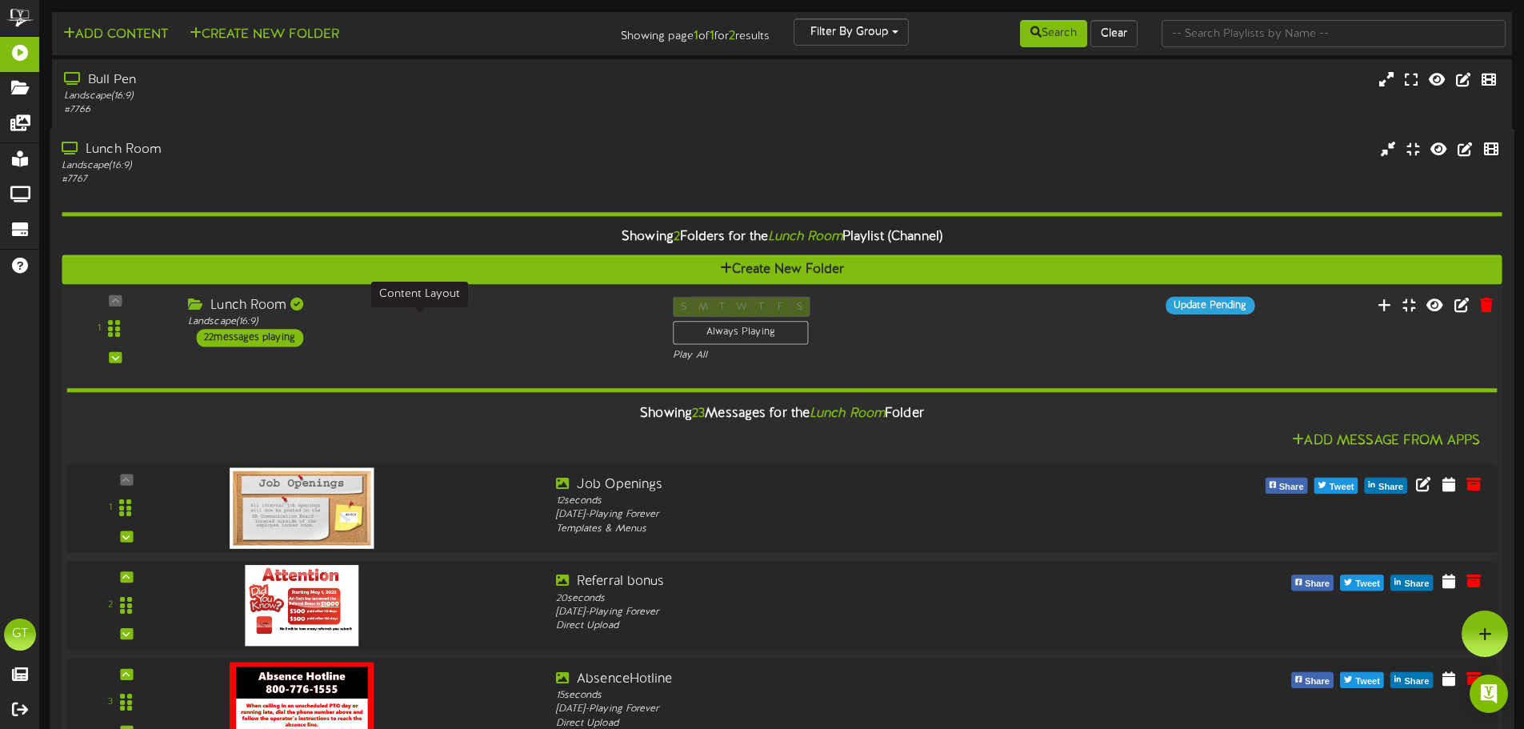
click at [457, 322] on div "Landscape ( 16:9 )" at bounding box center [418, 322] width 461 height 14
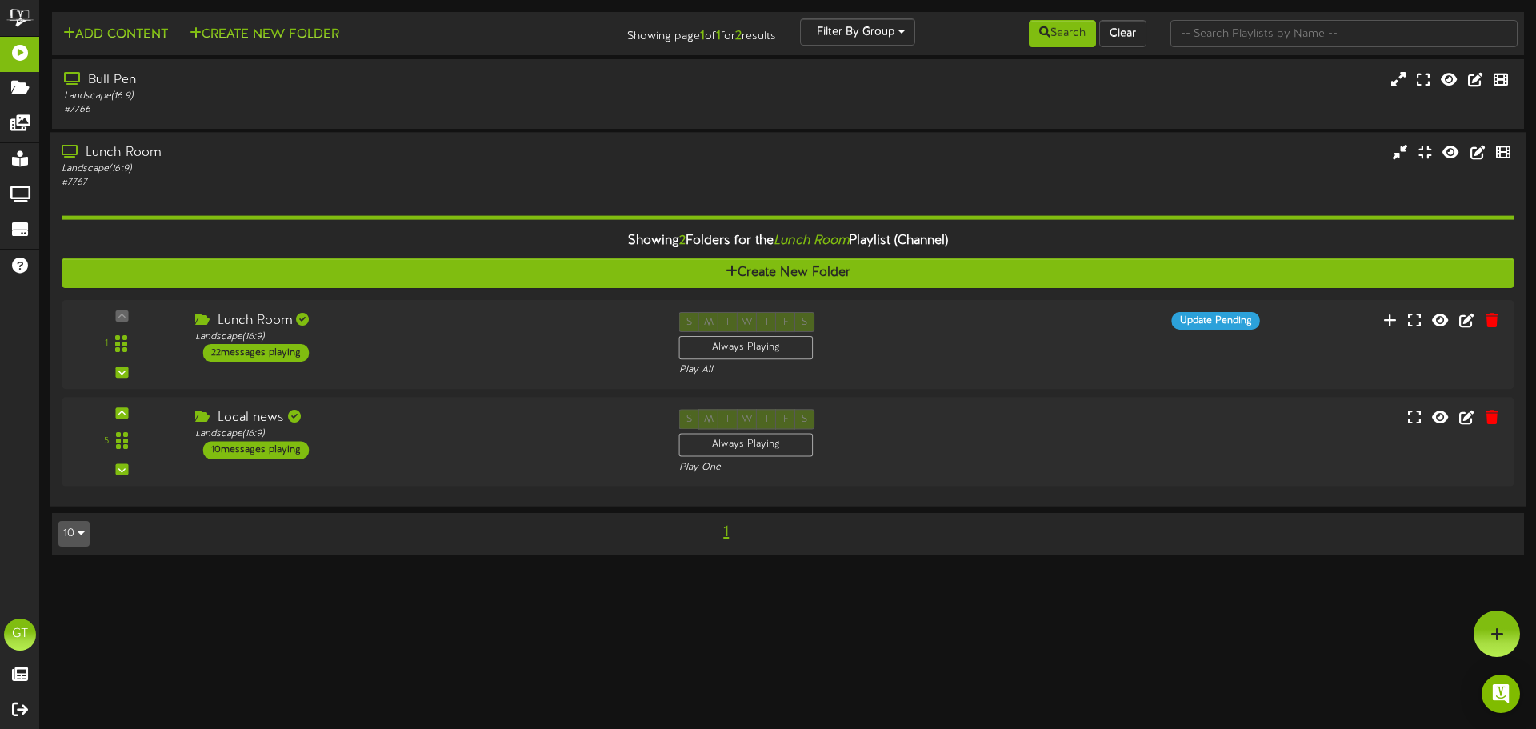
click at [491, 174] on div "Landscape ( 16:9 )" at bounding box center [357, 169] width 591 height 14
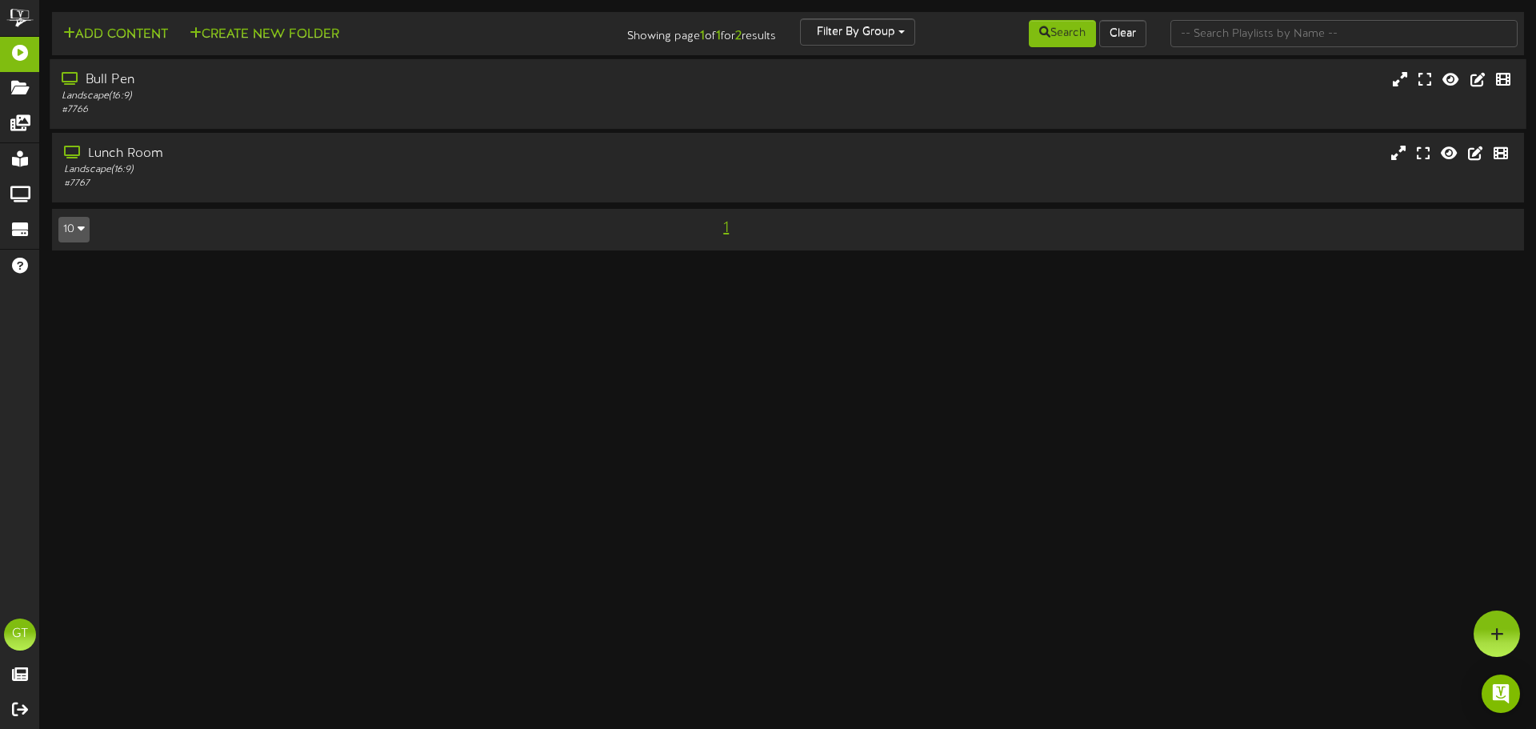
click at [480, 85] on div "Bull Pen" at bounding box center [357, 80] width 591 height 18
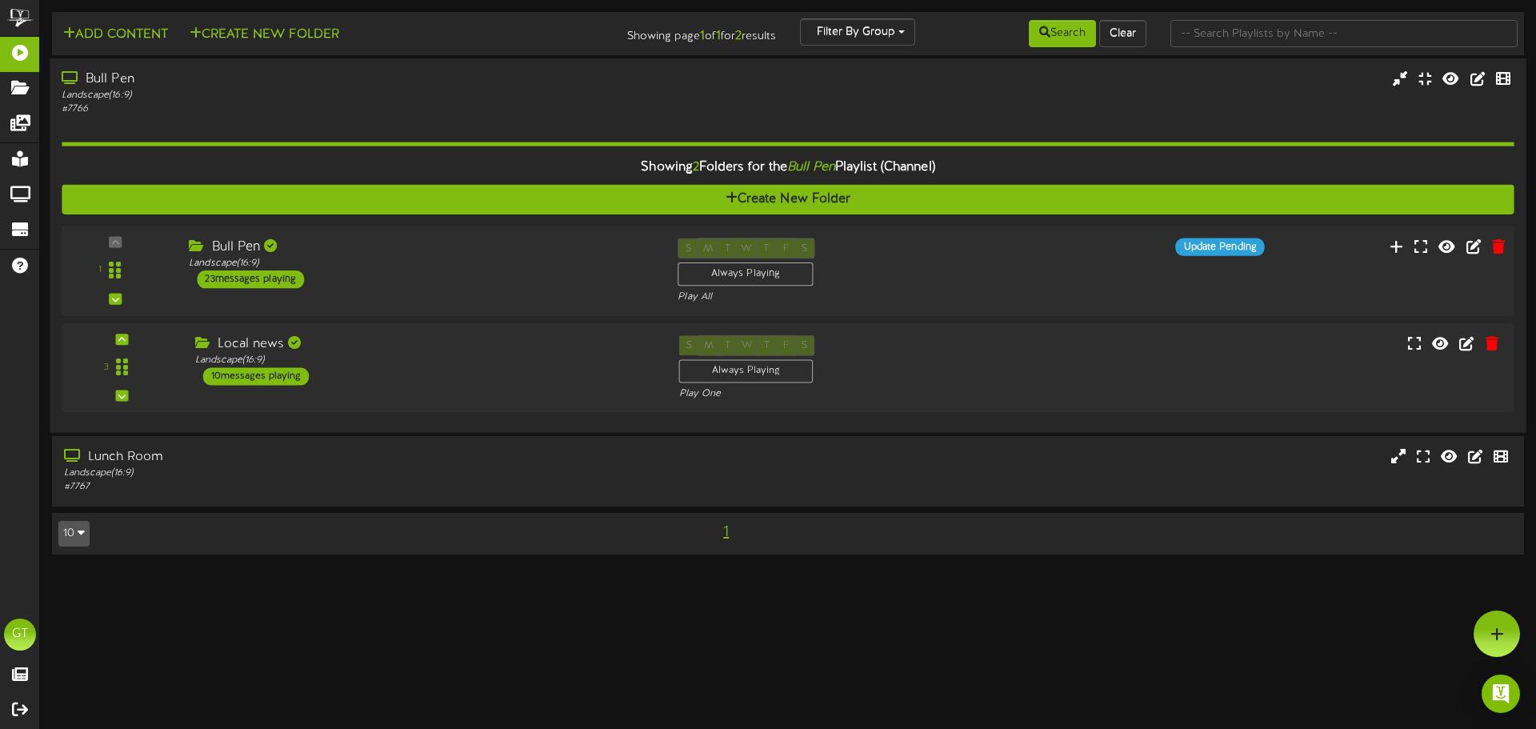
click at [513, 289] on div "1 Bull Pen" at bounding box center [787, 271] width 1467 height 66
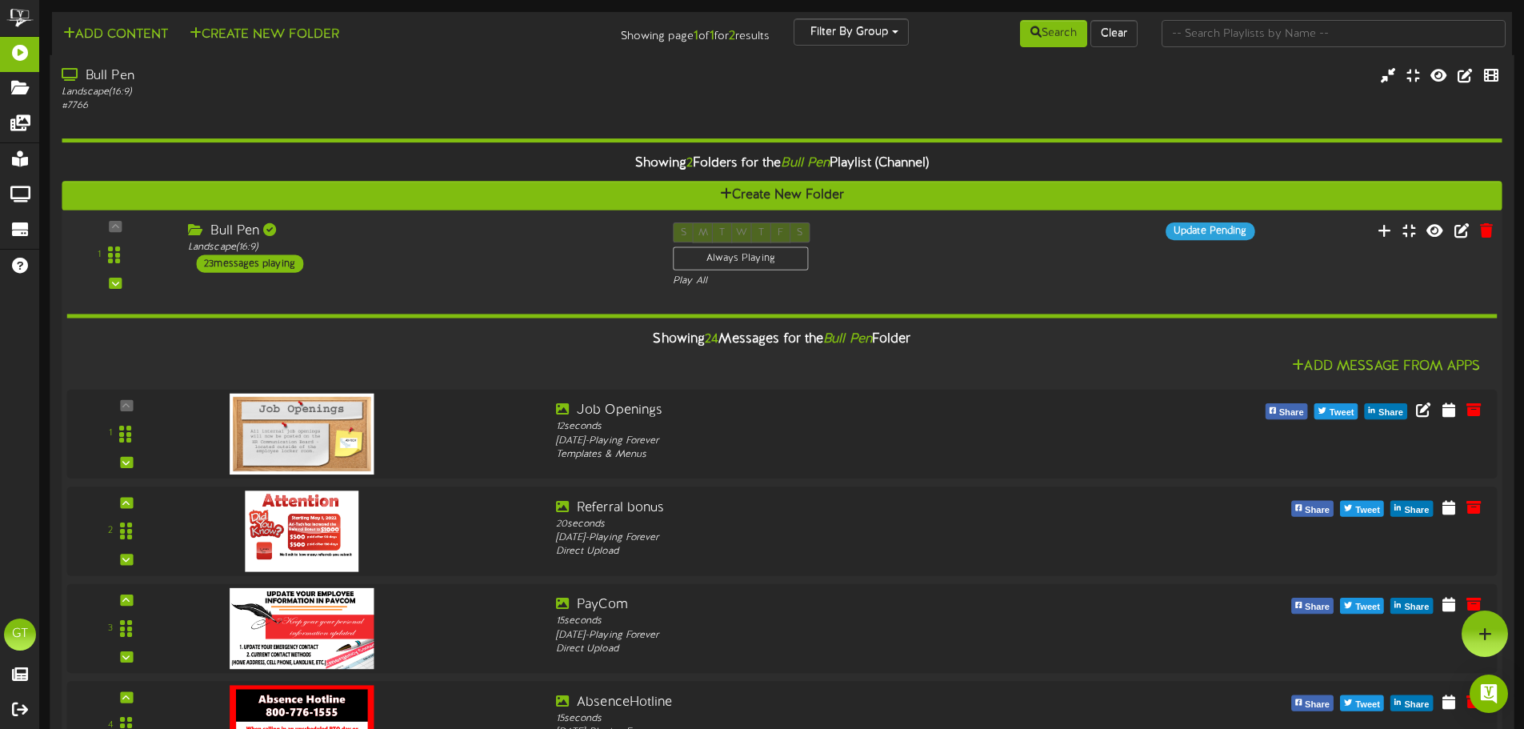
click at [520, 254] on div "Landscape ( 16:9 )" at bounding box center [418, 248] width 461 height 14
